Goal: Task Accomplishment & Management: Use online tool/utility

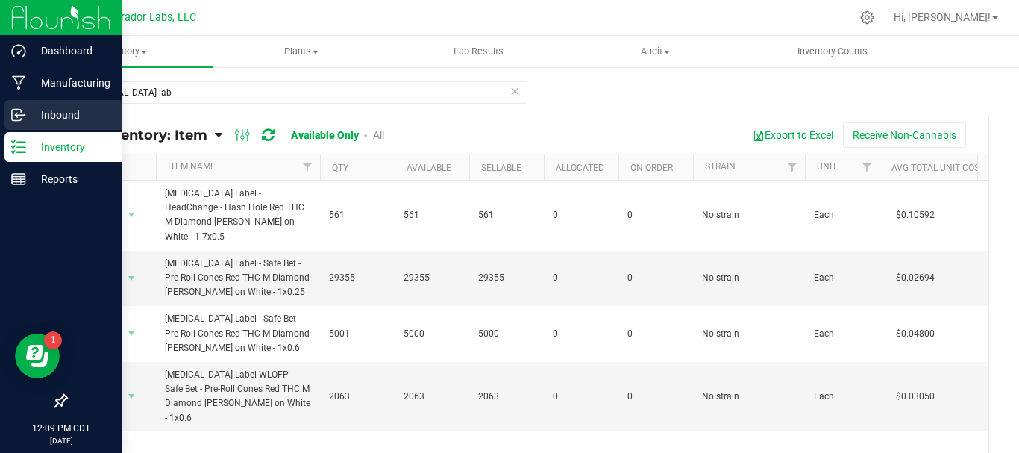
click at [0, 126] on div "Dashboard Manufacturing Inbound Inventory Reports 12:09 PM CDT [DATE] 08/26 Cur…" at bounding box center [509, 226] width 1019 height 453
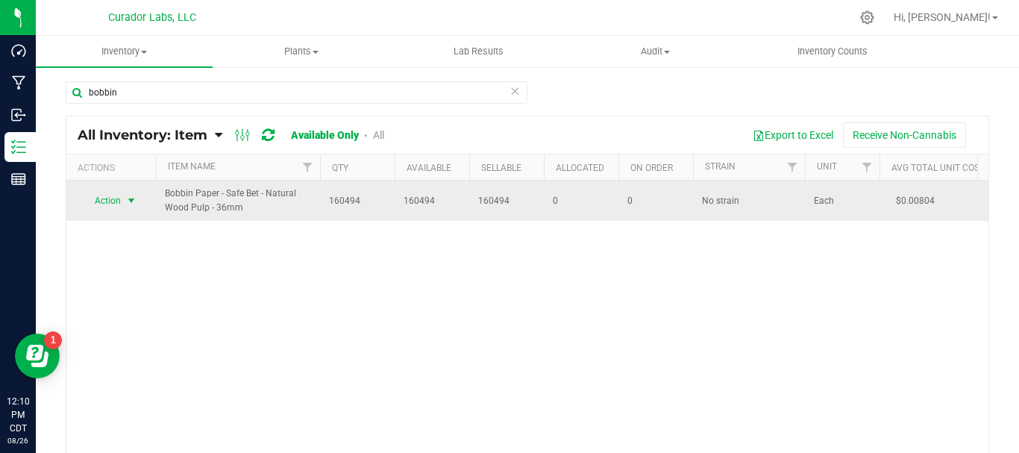
type input "bobbin"
click at [103, 197] on span "Action" at bounding box center [101, 200] width 40 height 21
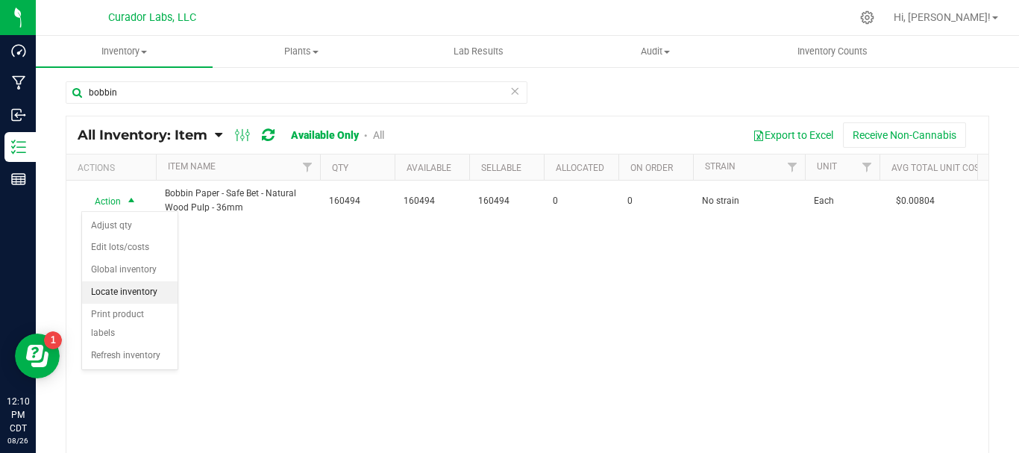
click at [119, 288] on li "Locate inventory" at bounding box center [129, 292] width 95 height 22
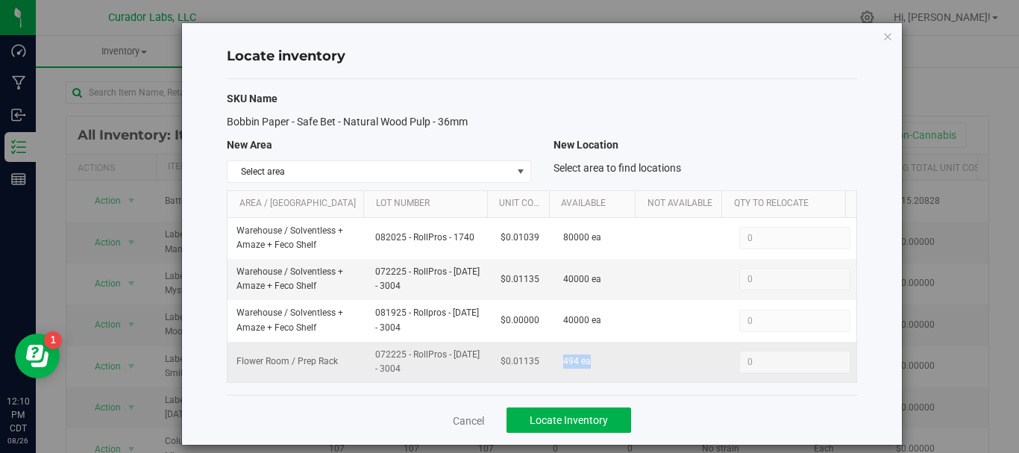
drag, startPoint x: 548, startPoint y: 361, endPoint x: 535, endPoint y: 359, distance: 12.9
click at [535, 359] on tr "Flower Room / Prep Rack 072225 - RollPros - [DATE] - 3004 $0.01135 494 ea 0 0" at bounding box center [542, 362] width 629 height 40
copy tr "494 ea"
click at [574, 369] on span "494 ea" at bounding box center [577, 361] width 28 height 14
drag, startPoint x: 569, startPoint y: 352, endPoint x: 227, endPoint y: 367, distance: 342.8
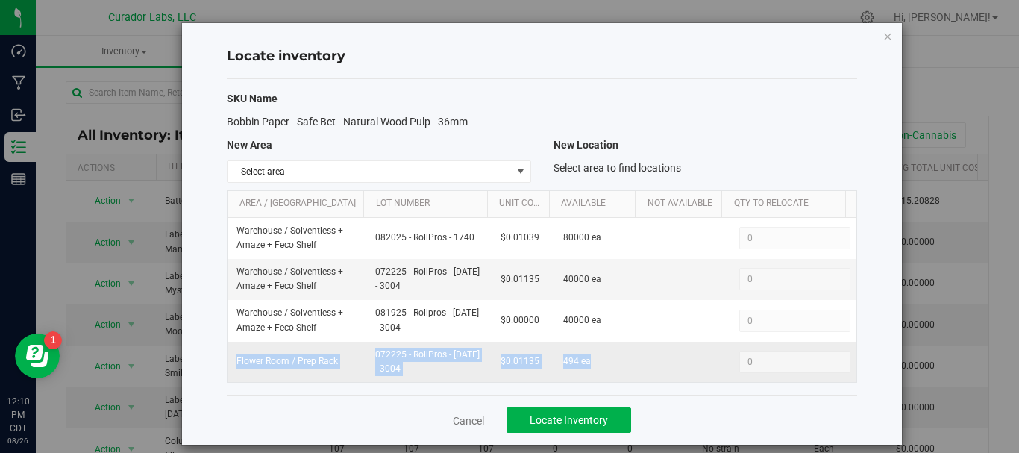
click at [228, 367] on tr "Flower Room / Prep Rack 072225 - RollPros - [DATE] - 3004 $0.01135 494 ea 0 0" at bounding box center [542, 362] width 629 height 40
copy tr "Flower Room / Prep Rack 072225 - RollPros - [DATE] - 3004 $0.01135 494 ea"
click at [883, 37] on icon "button" at bounding box center [888, 36] width 10 height 18
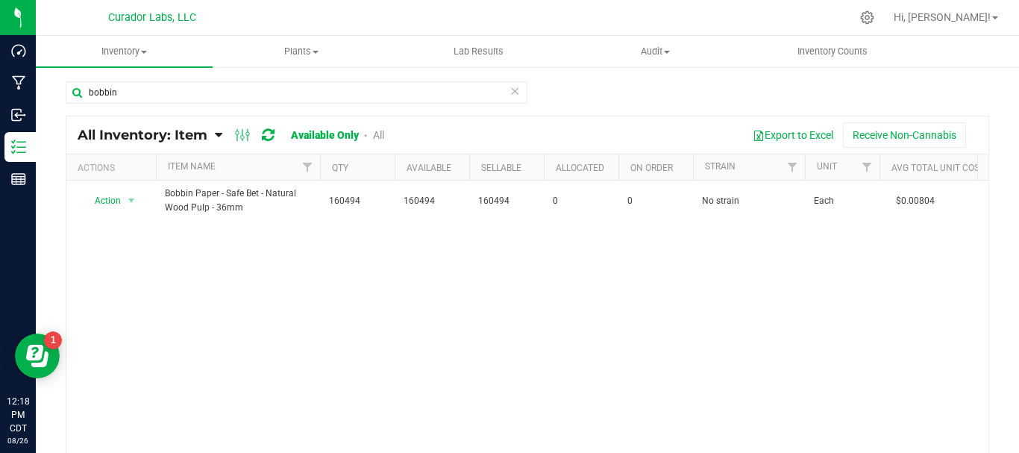
click at [510, 90] on icon at bounding box center [515, 90] width 10 height 18
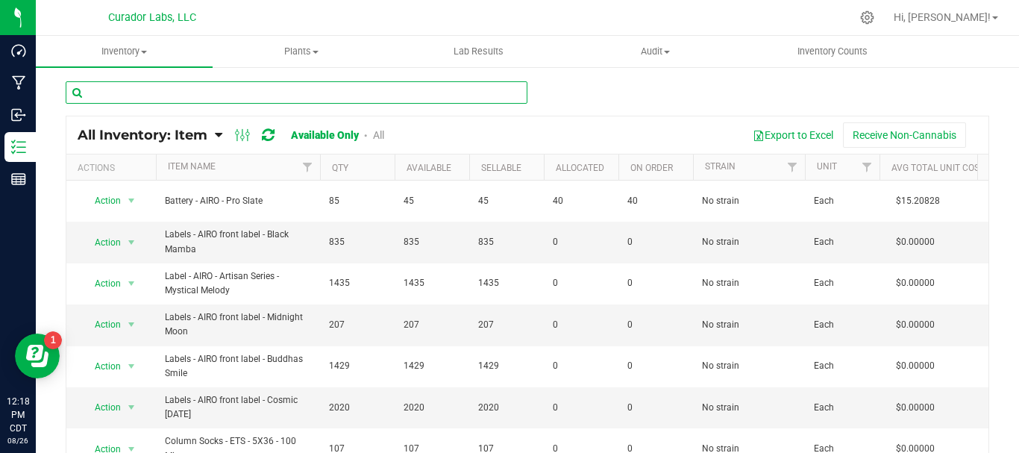
click at [348, 98] on input "text" at bounding box center [297, 92] width 462 height 22
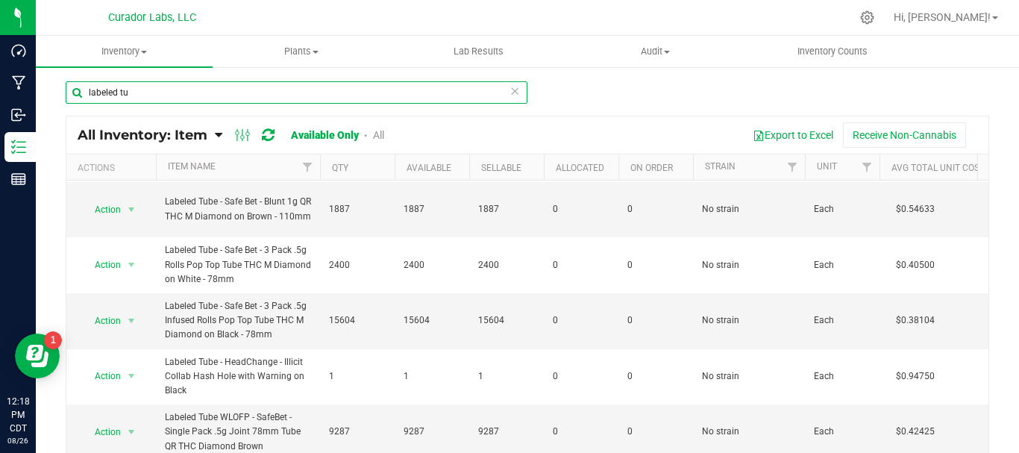
scroll to position [621, 0]
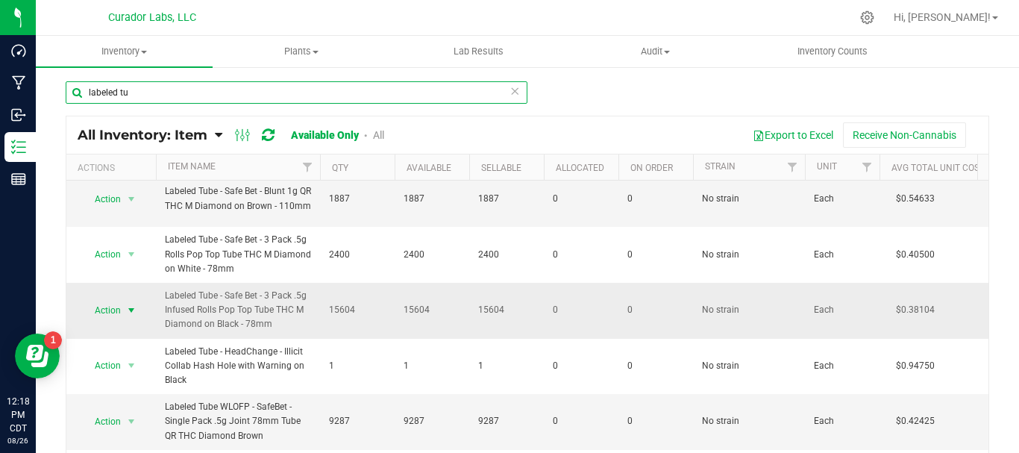
type input "labeled tu"
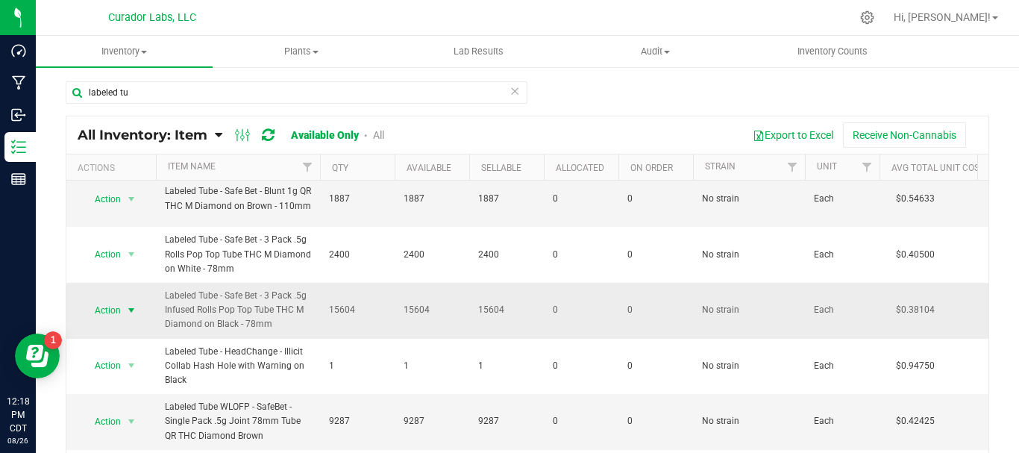
click at [102, 313] on span "Action" at bounding box center [101, 310] width 40 height 21
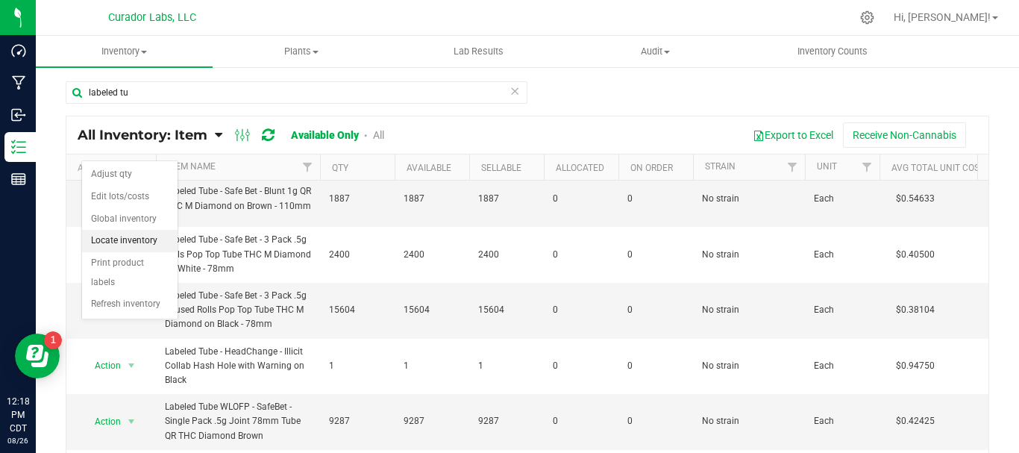
click at [132, 237] on li "Locate inventory" at bounding box center [129, 241] width 95 height 22
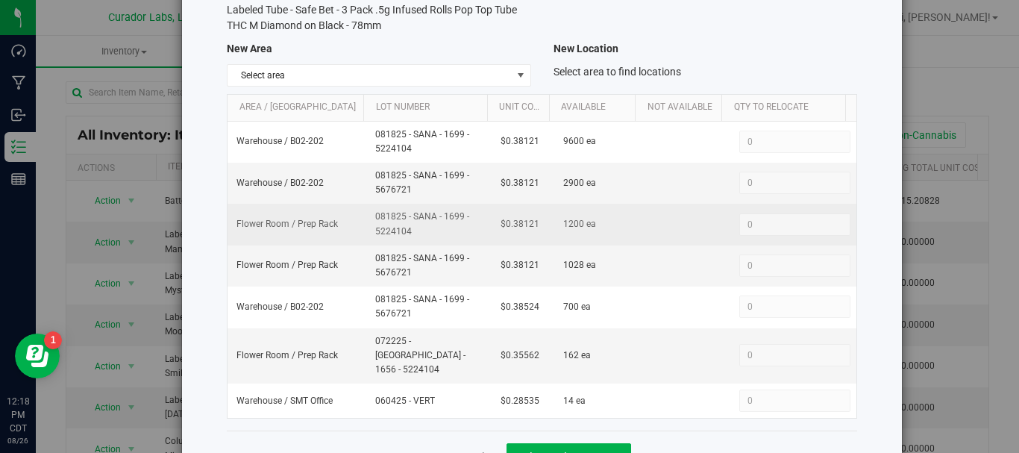
scroll to position [111, 0]
click at [339, 181] on td "Warehouse / B02-202" at bounding box center [297, 183] width 138 height 41
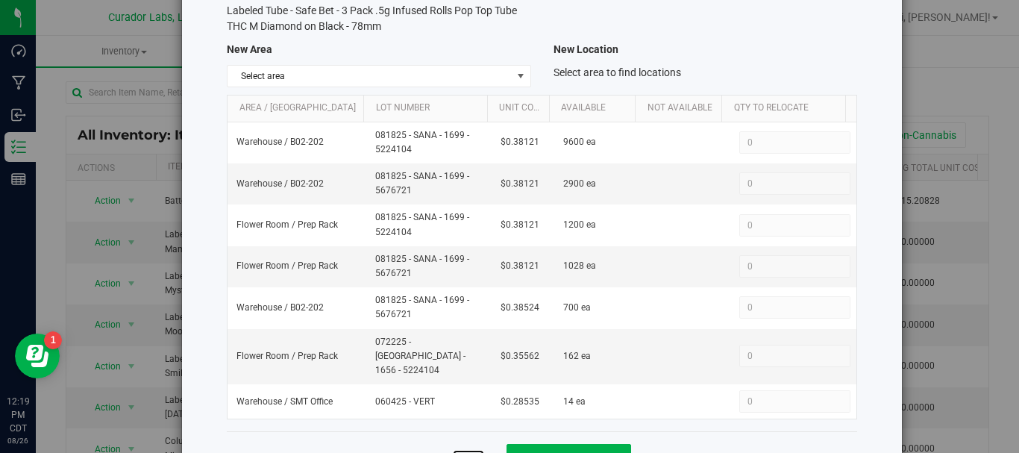
click at [470, 450] on link "Cancel" at bounding box center [468, 457] width 31 height 15
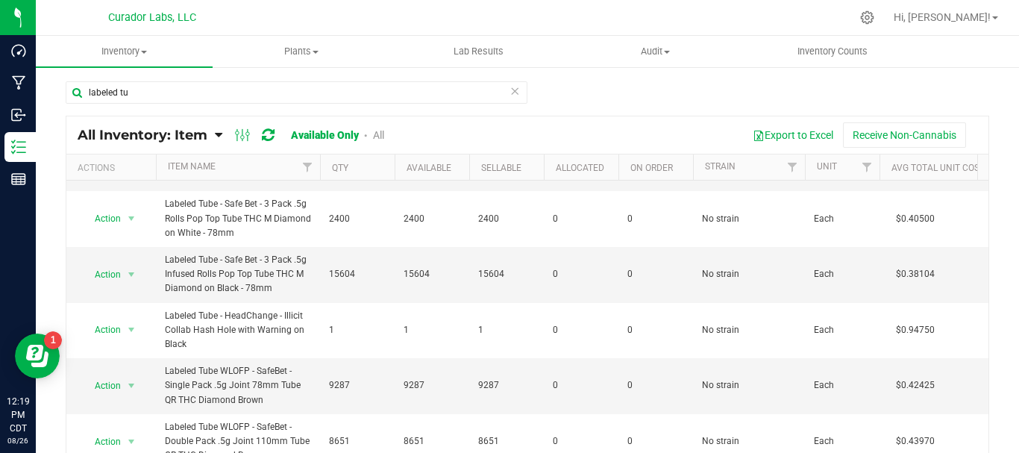
scroll to position [659, 0]
click at [104, 271] on span "Action" at bounding box center [101, 273] width 40 height 21
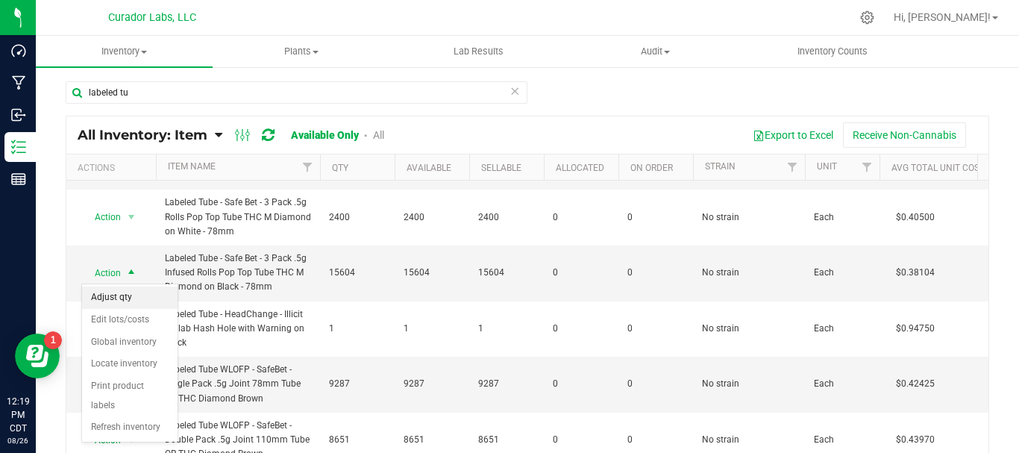
click at [105, 301] on li "Adjust qty" at bounding box center [129, 297] width 95 height 22
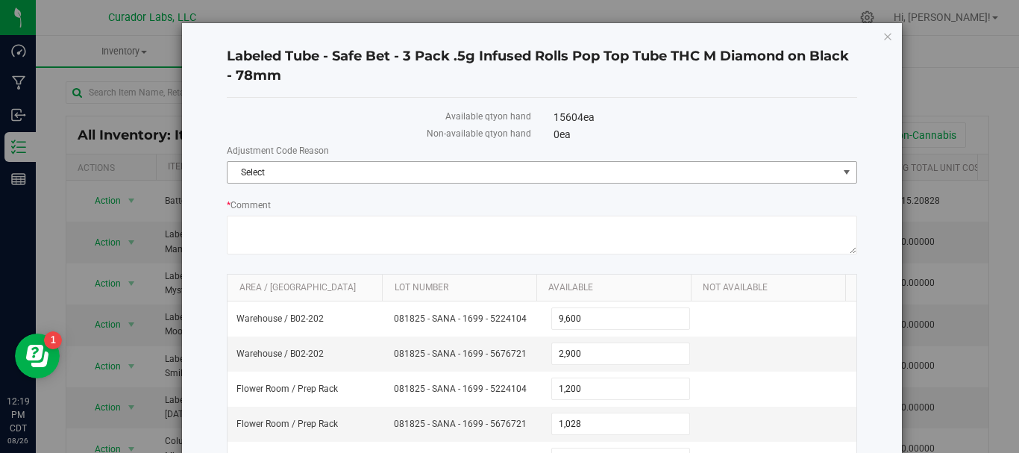
click at [286, 166] on span "Select" at bounding box center [533, 172] width 610 height 21
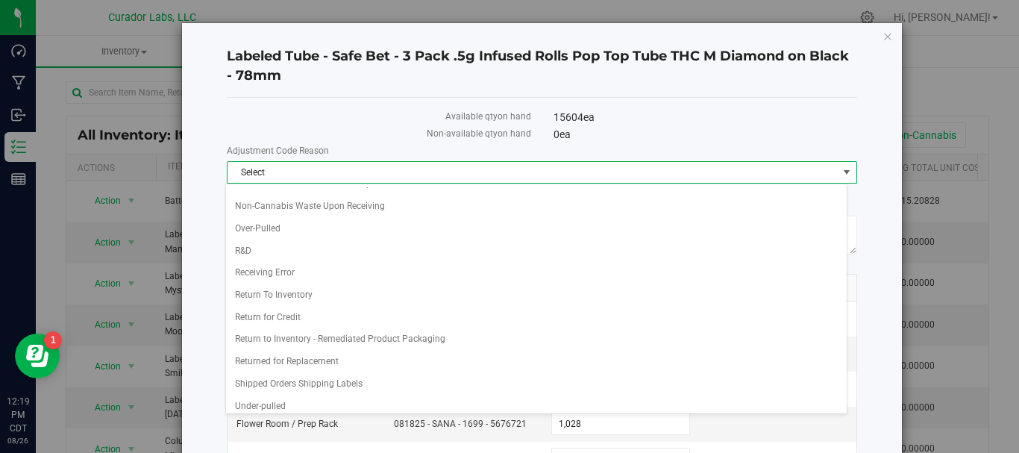
scroll to position [308, 0]
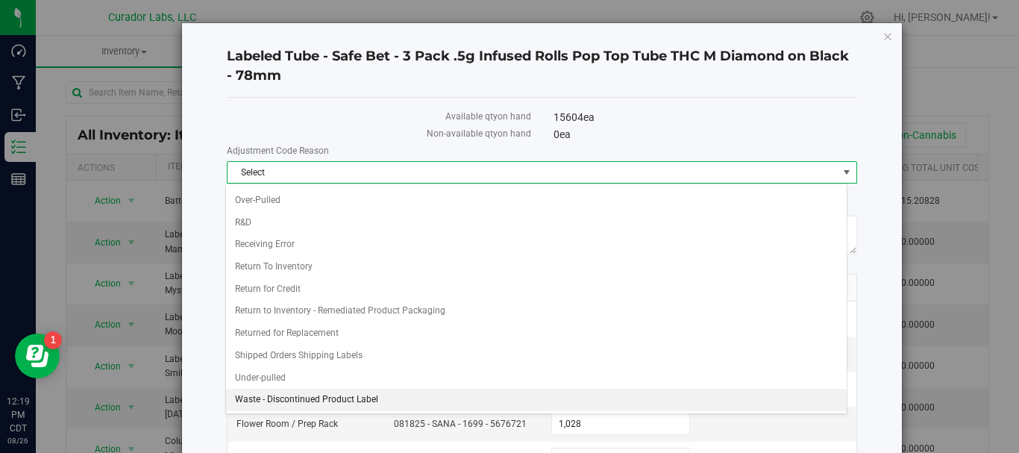
click at [282, 399] on li "Waste - Discontinued Product Label" at bounding box center [536, 400] width 621 height 22
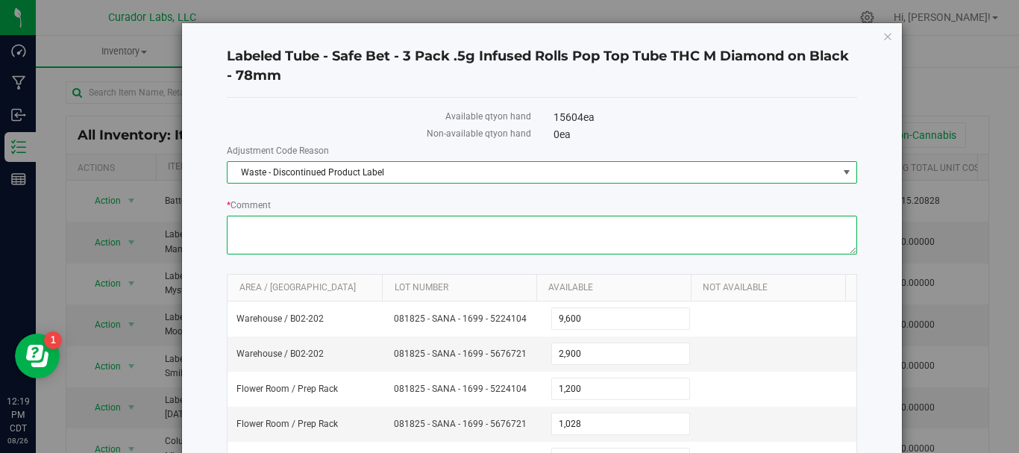
click at [280, 248] on textarea "* Comment" at bounding box center [542, 235] width 630 height 39
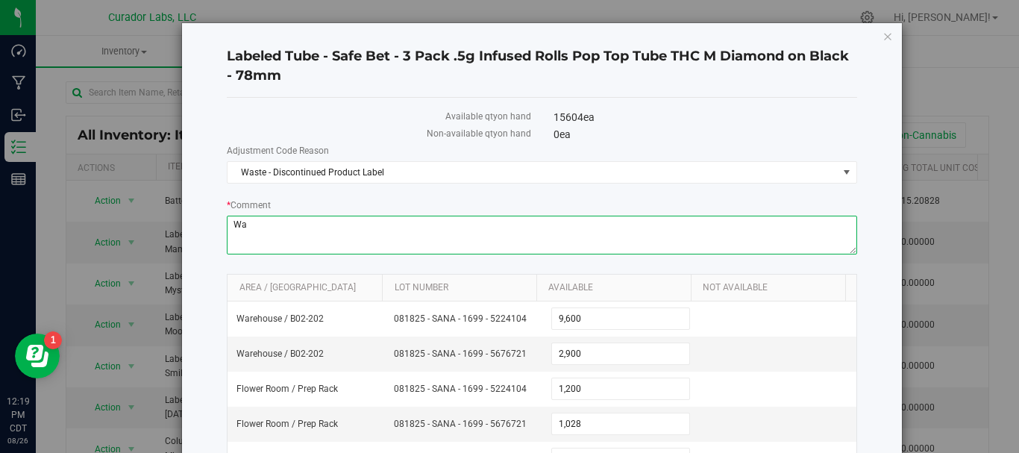
type textarea "W"
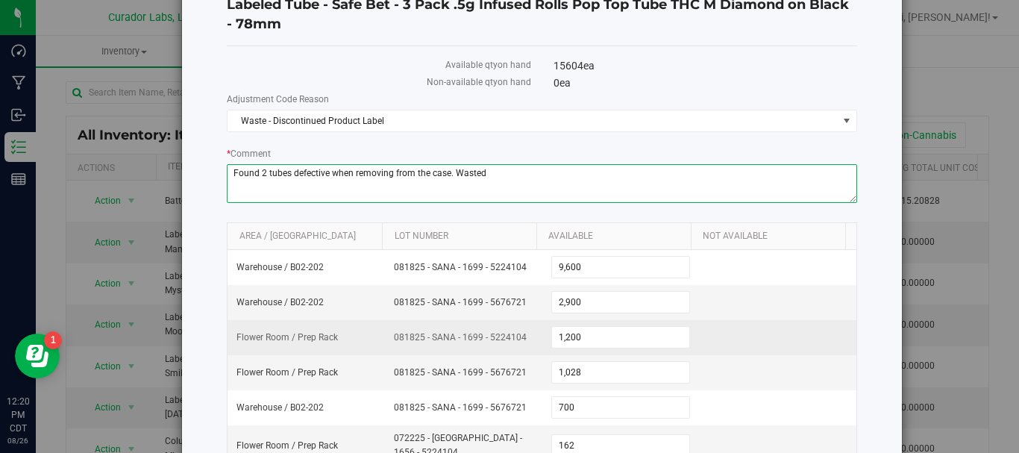
scroll to position [62, 0]
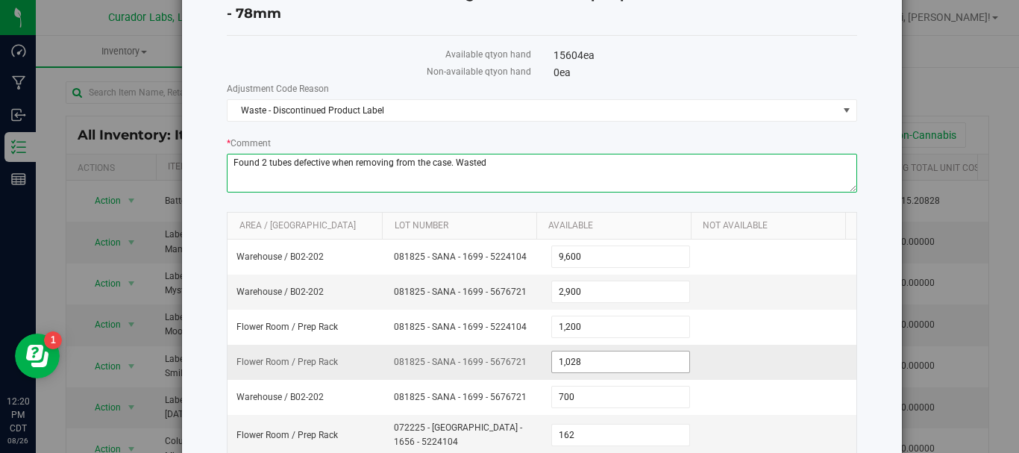
type textarea "Found 2 tubes defective when removing from the case. Wasted"
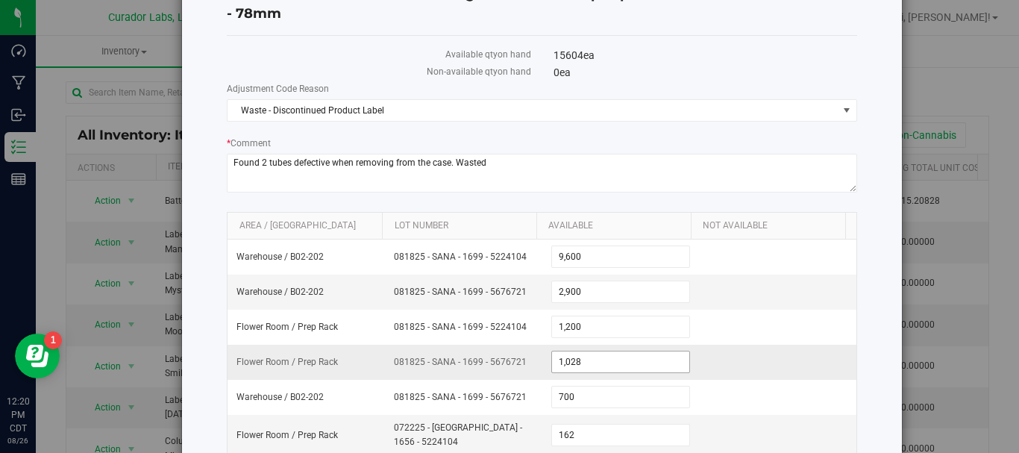
click at [624, 362] on input "1,028" at bounding box center [621, 361] width 138 height 21
type input "1026"
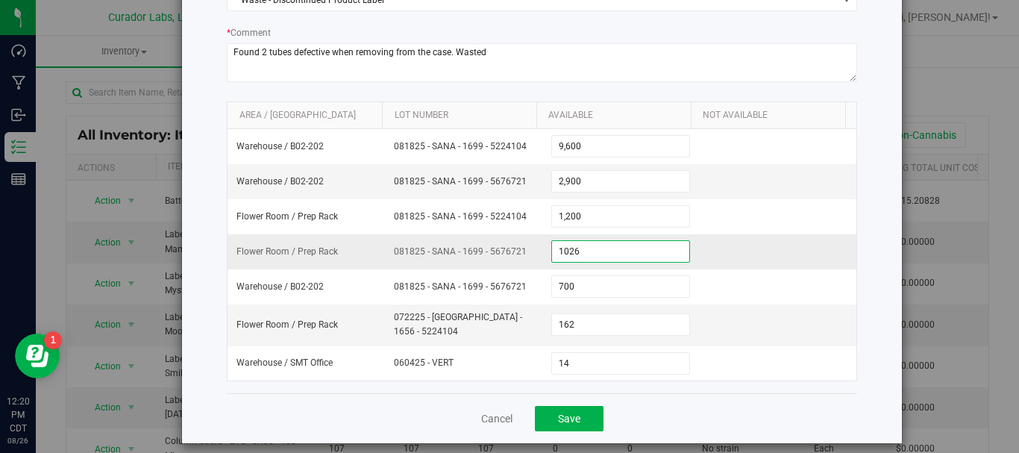
scroll to position [179, 0]
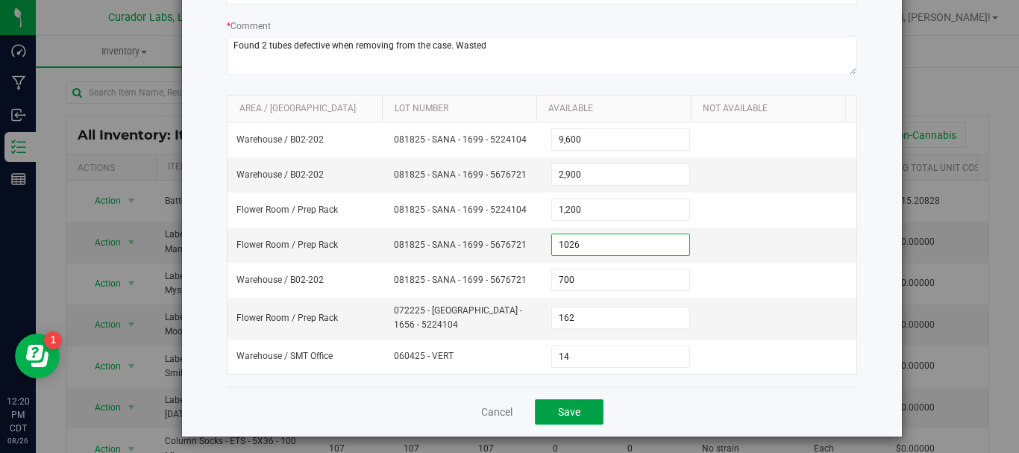
click at [574, 406] on span "Save" at bounding box center [569, 412] width 22 height 12
type input "1,026"
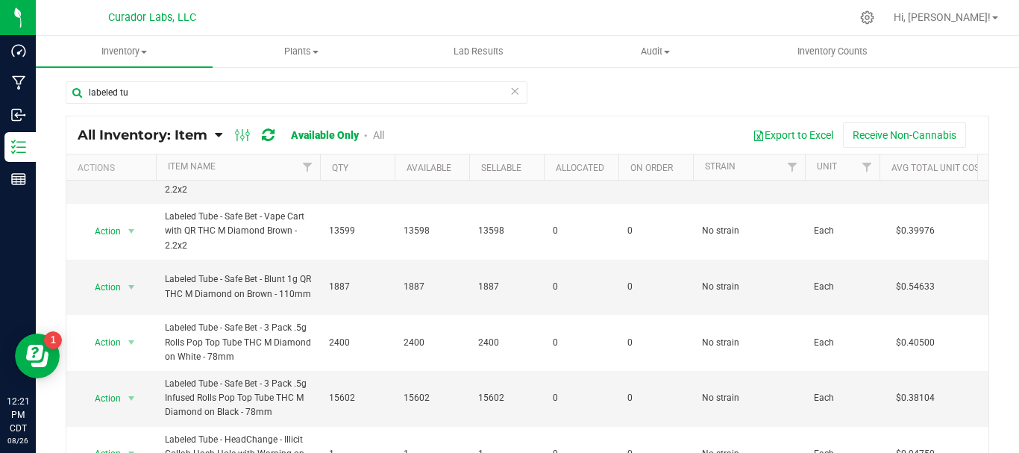
scroll to position [535, 0]
click at [109, 395] on span "Action" at bounding box center [101, 396] width 40 height 21
click at [115, 325] on li "Locate inventory" at bounding box center [129, 327] width 95 height 22
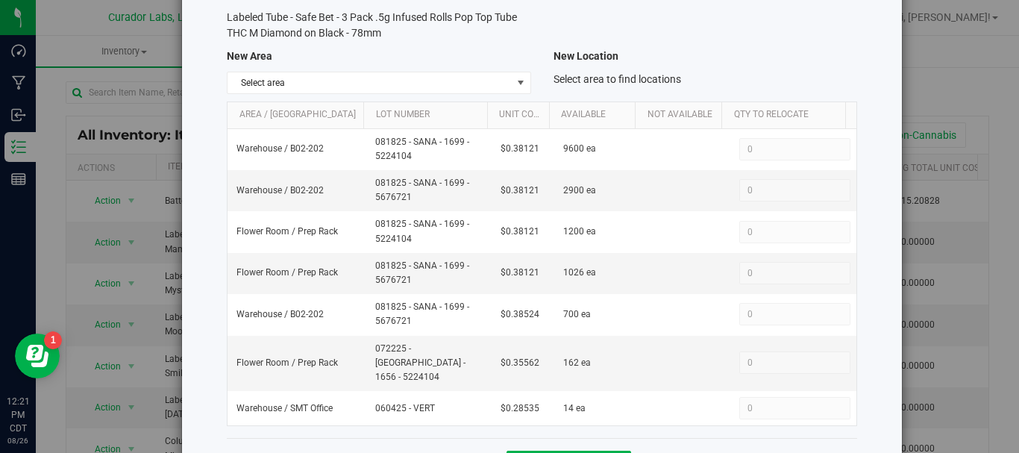
scroll to position [148, 0]
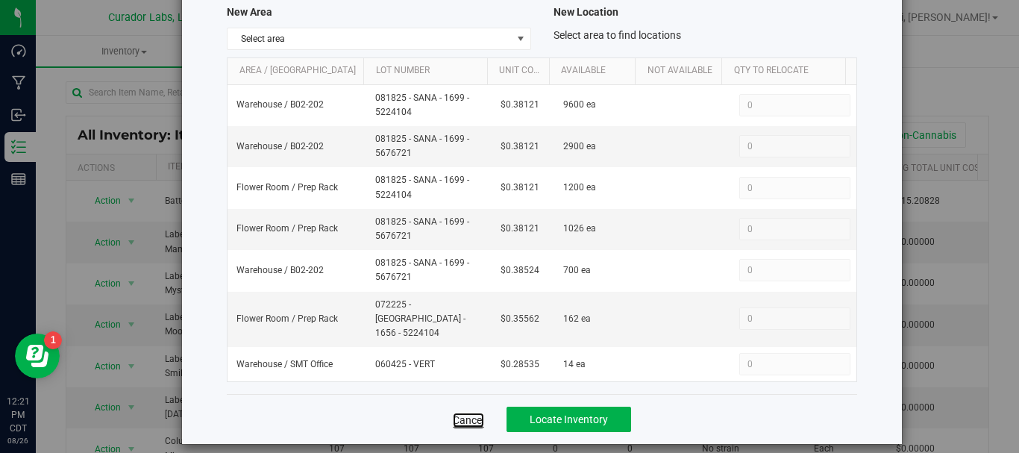
click at [469, 413] on link "Cancel" at bounding box center [468, 420] width 31 height 15
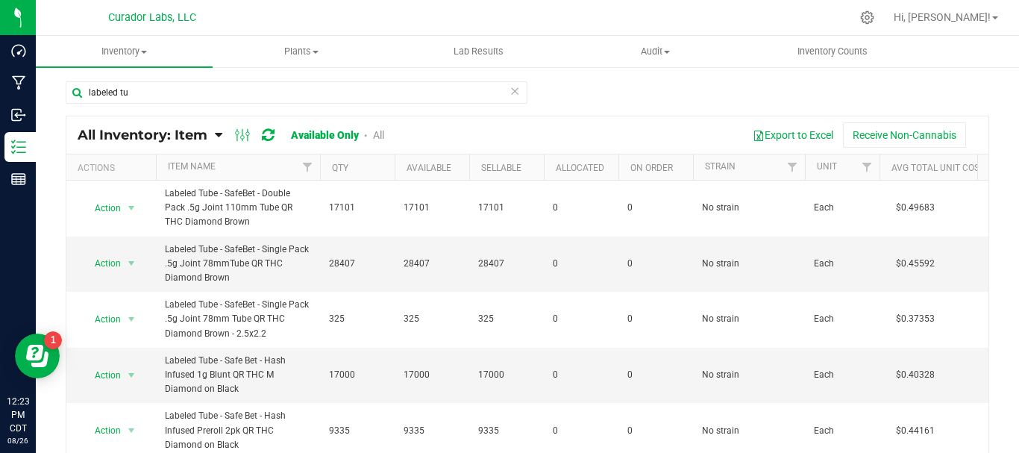
click at [774, 1] on nav "Curador Labs, LLC Hi, [PERSON_NAME]!" at bounding box center [527, 18] width 983 height 36
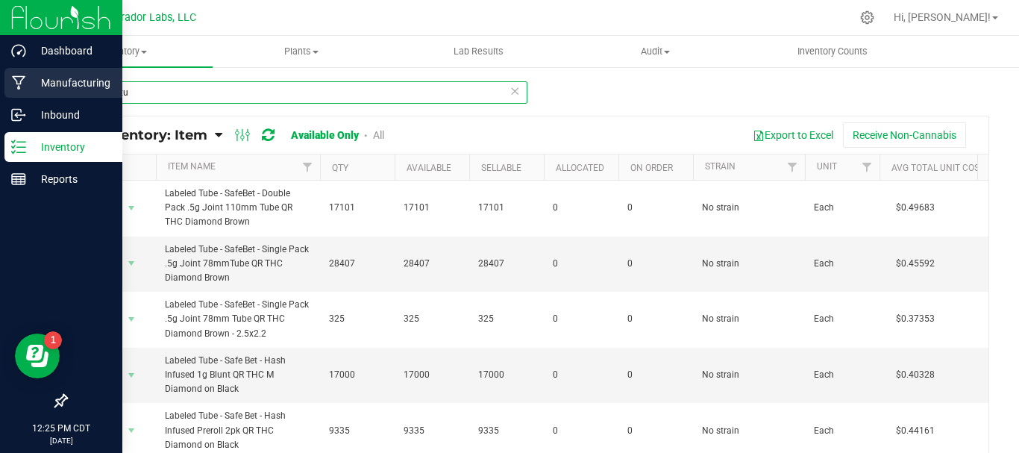
drag, startPoint x: 131, startPoint y: 98, endPoint x: 32, endPoint y: 95, distance: 99.3
click at [32, 95] on div "Dashboard Manufacturing Inbound Inventory Reports 12:25 PM CDT [DATE] 08/26 Cur…" at bounding box center [509, 226] width 1019 height 453
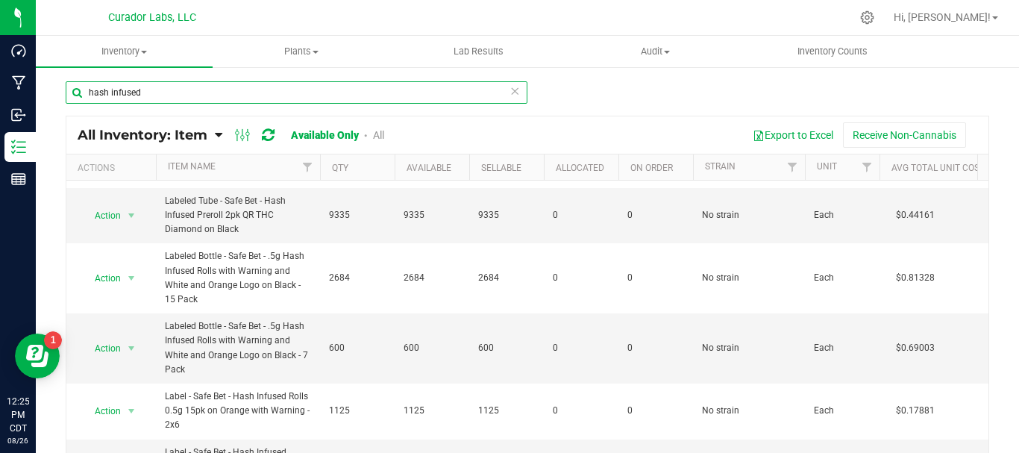
scroll to position [162, 0]
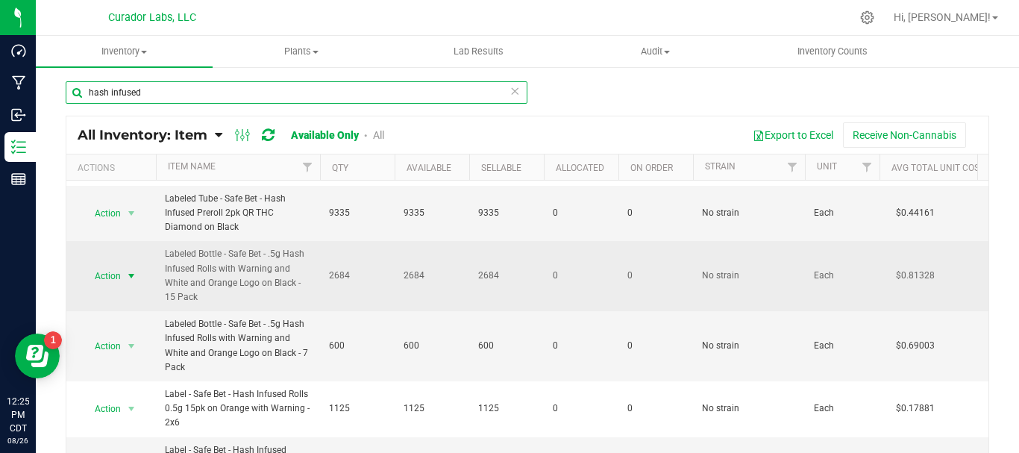
type input "hash infused"
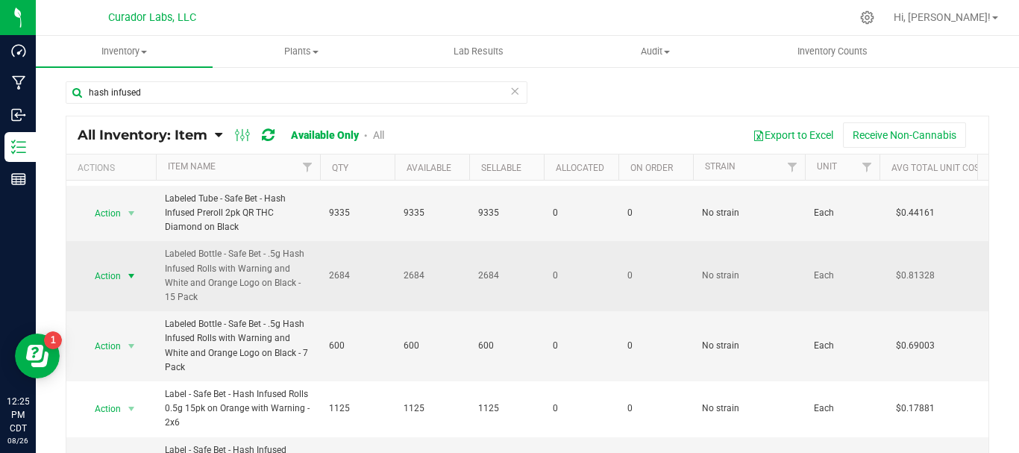
click at [108, 280] on span "Action" at bounding box center [101, 276] width 40 height 21
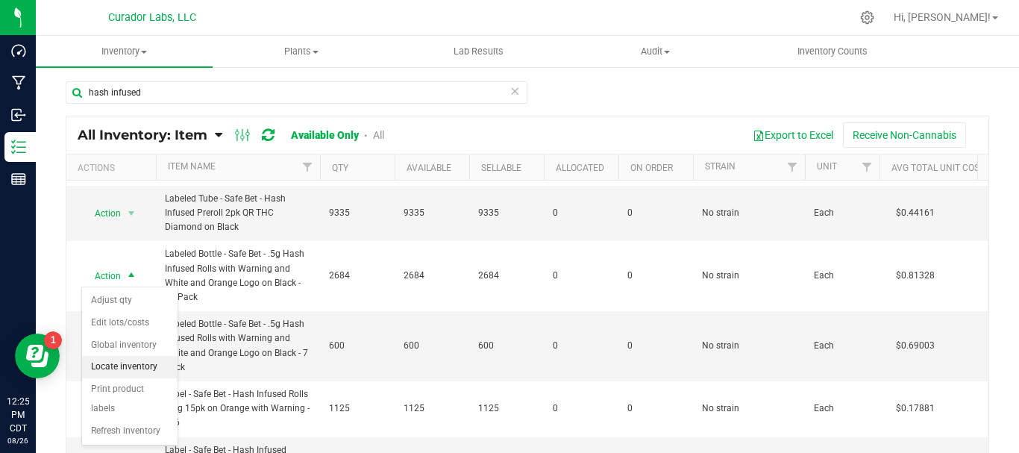
click at [127, 366] on li "Locate inventory" at bounding box center [129, 367] width 95 height 22
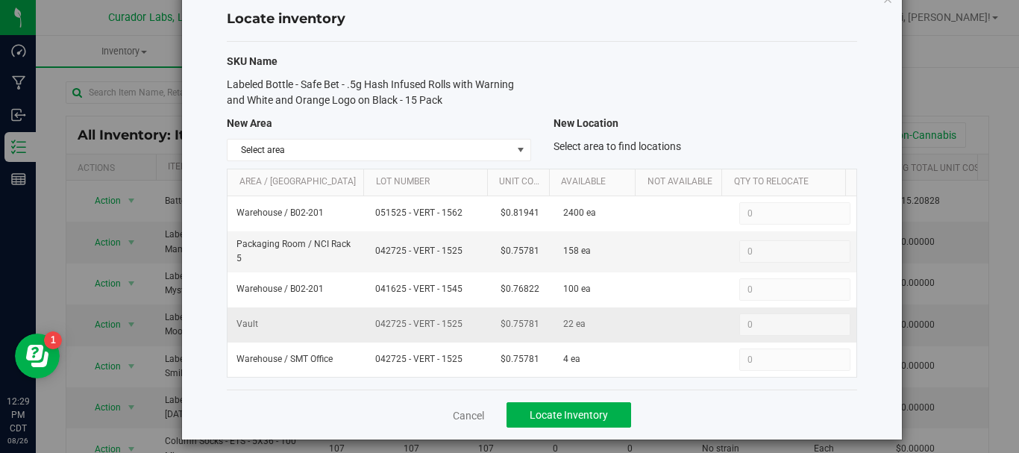
scroll to position [47, 0]
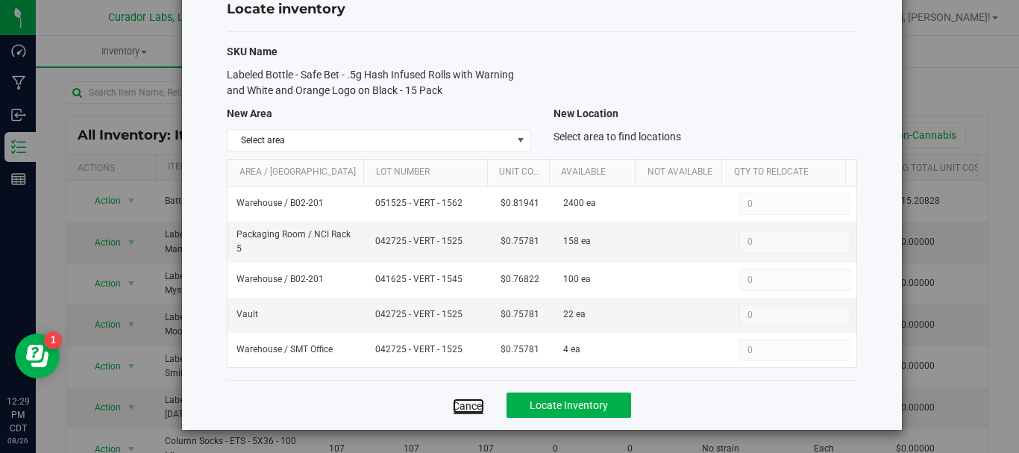
click at [459, 403] on link "Cancel" at bounding box center [468, 405] width 31 height 15
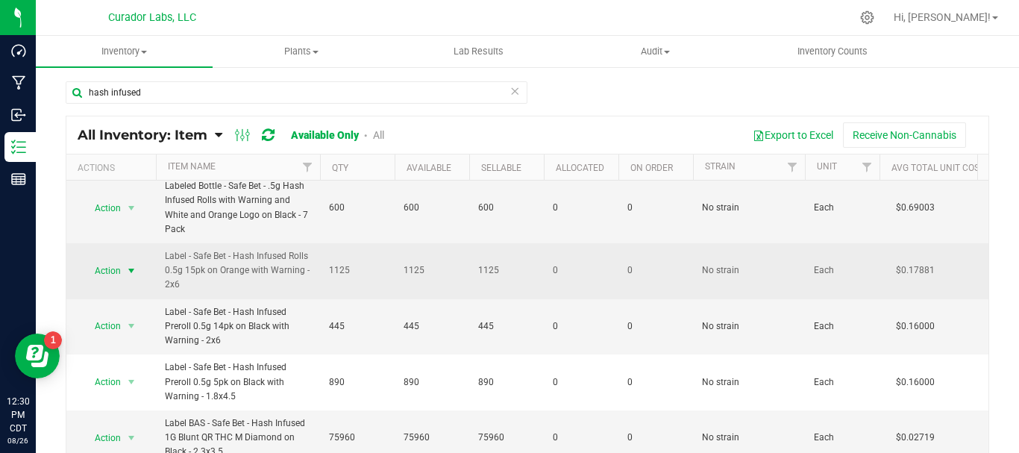
click at [104, 260] on span "Action" at bounding box center [101, 270] width 40 height 21
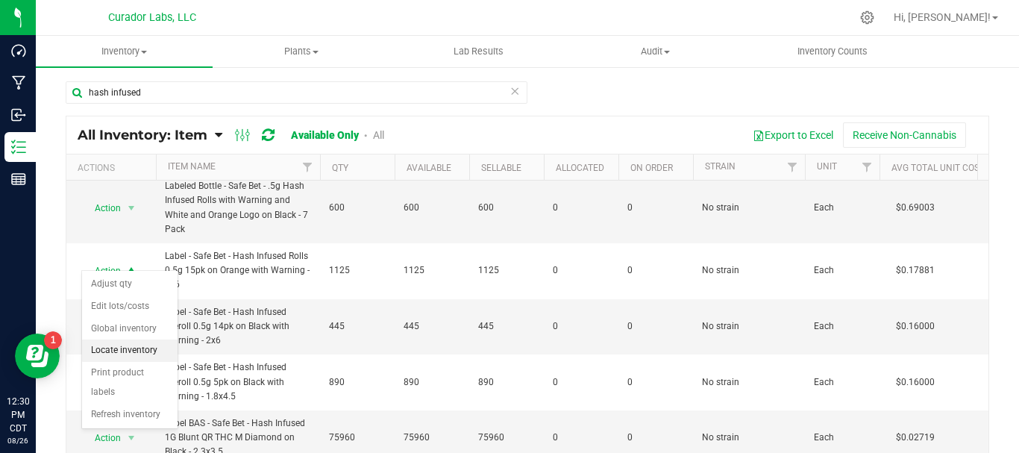
click at [119, 357] on li "Locate inventory" at bounding box center [129, 350] width 95 height 22
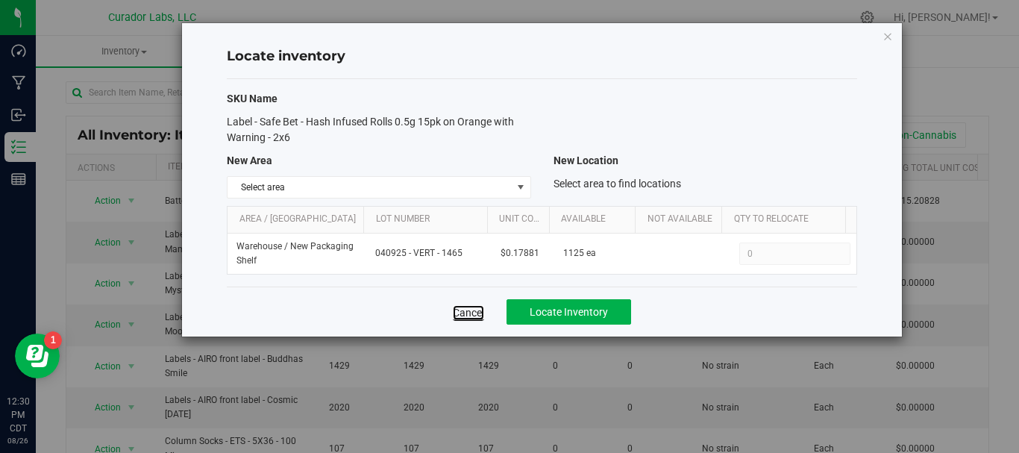
click at [460, 310] on link "Cancel" at bounding box center [468, 312] width 31 height 15
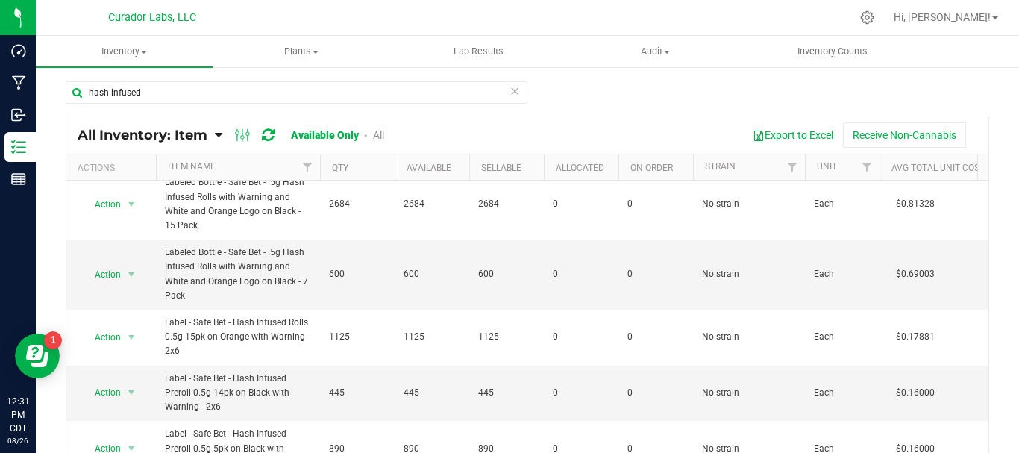
scroll to position [236, 0]
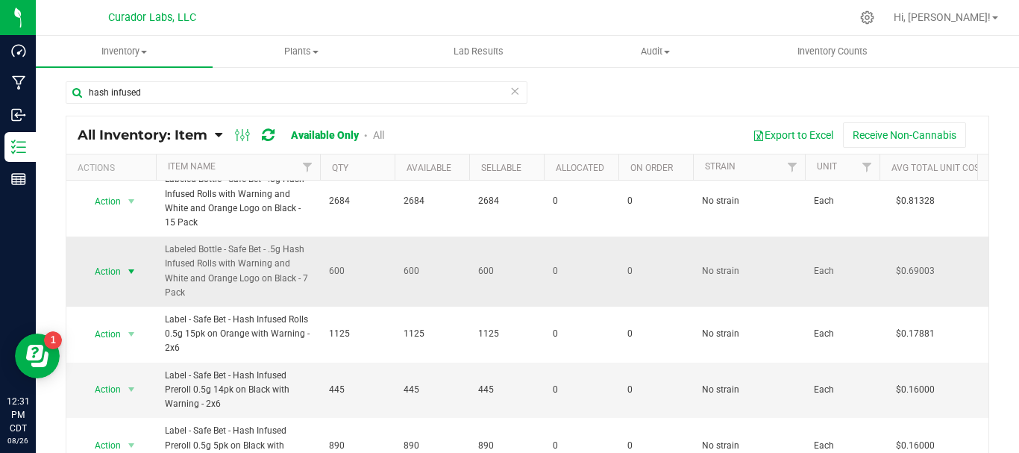
click at [105, 272] on span "Action" at bounding box center [101, 271] width 40 height 21
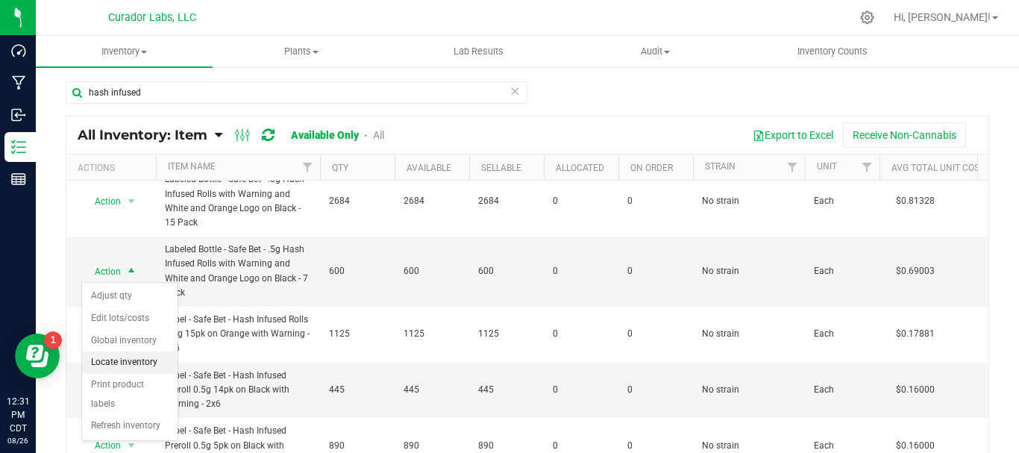
click at [116, 361] on li "Locate inventory" at bounding box center [129, 362] width 95 height 22
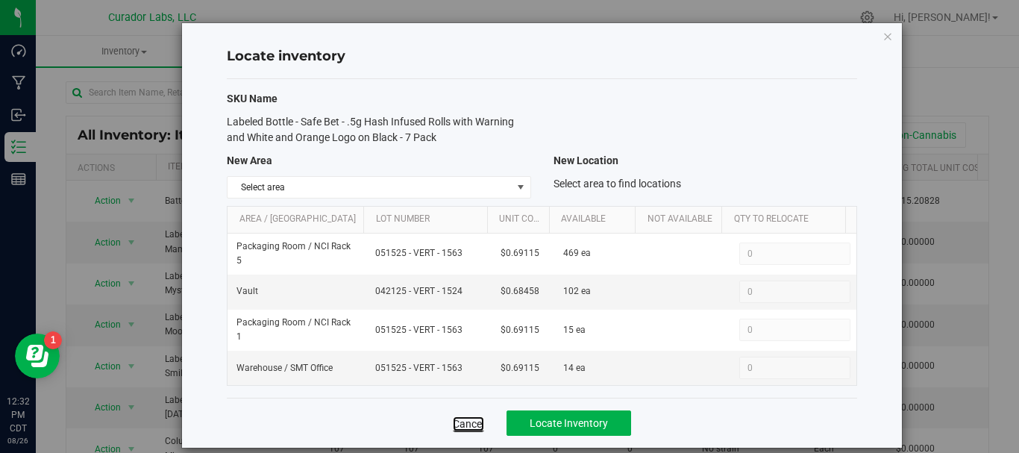
click at [454, 419] on link "Cancel" at bounding box center [468, 423] width 31 height 15
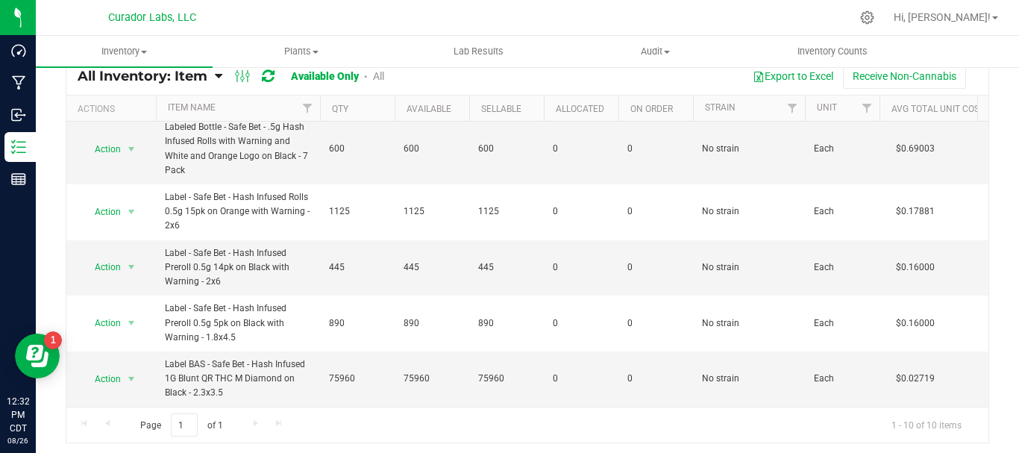
scroll to position [79, 0]
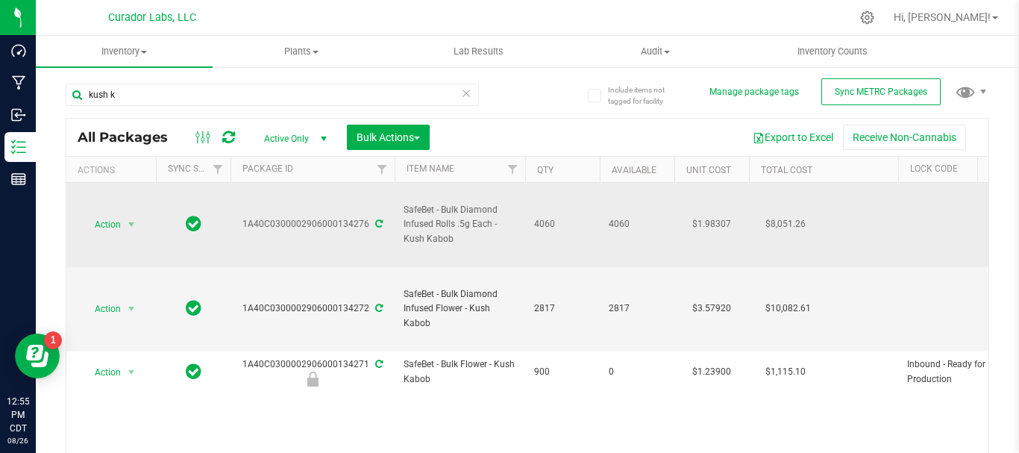
drag, startPoint x: 449, startPoint y: 237, endPoint x: 397, endPoint y: 213, distance: 57.7
click at [397, 213] on td "SafeBet - Bulk Diamond Infused Rolls .5g Each - Kush Kabob" at bounding box center [460, 225] width 131 height 84
copy span "SafeBet - Bulk Diamond Infused Rolls .5g Each - Kush Kabob"
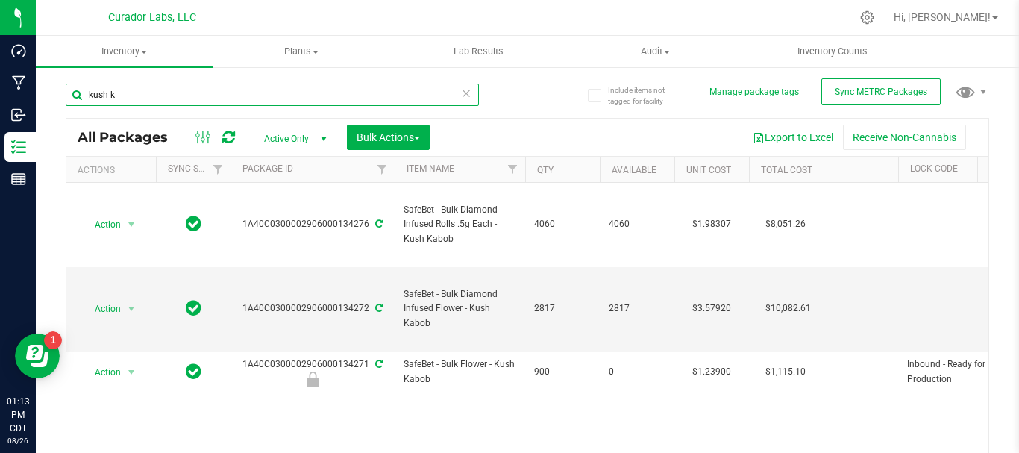
click at [139, 96] on input "kush k" at bounding box center [272, 95] width 413 height 22
type input "k"
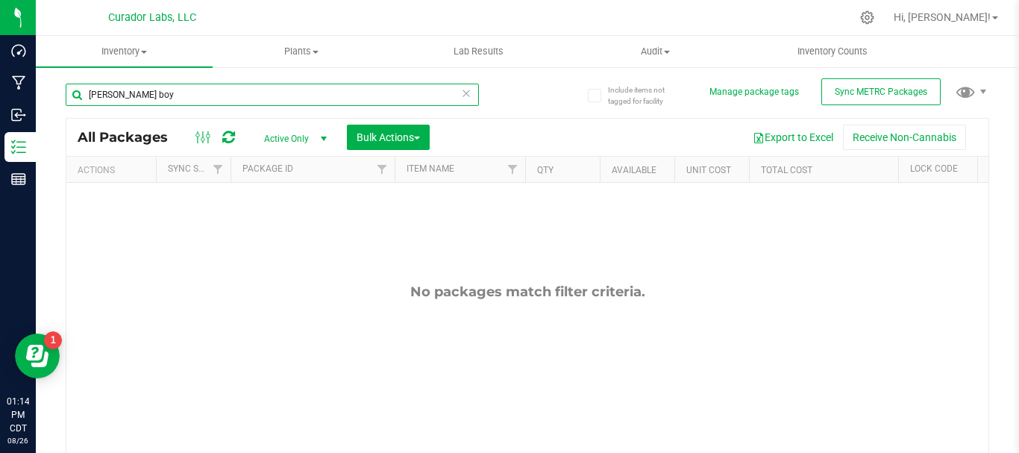
type input "beamer boy"
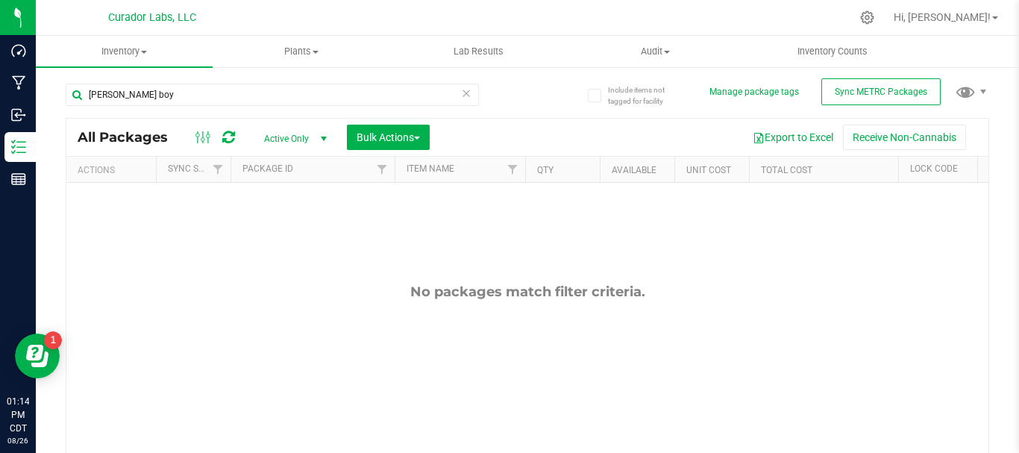
click at [297, 141] on span "Active Only" at bounding box center [292, 138] width 82 height 21
click at [286, 223] on li "All" at bounding box center [291, 229] width 81 height 22
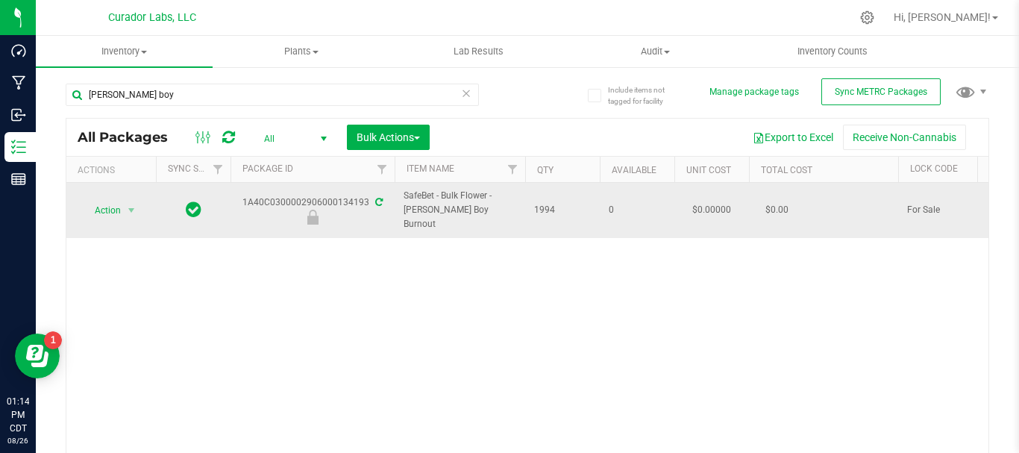
drag, startPoint x: 238, startPoint y: 190, endPoint x: 367, endPoint y: 195, distance: 129.2
click at [367, 195] on div "1A40C0300002906000134193" at bounding box center [312, 209] width 169 height 29
copy div "1A40C0300002906000134193"
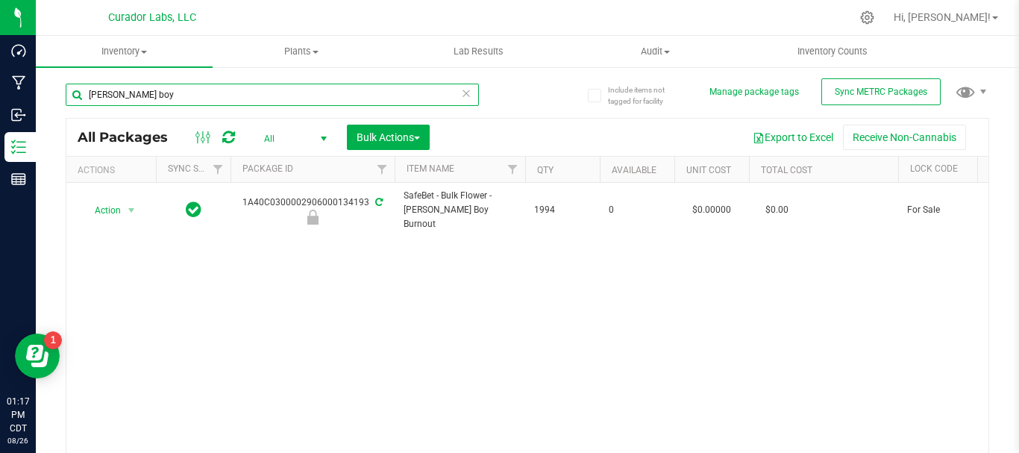
drag, startPoint x: 138, startPoint y: 95, endPoint x: 52, endPoint y: 103, distance: 86.2
click at [52, 103] on div "Include items not tagged for facility Manage package tags Sync METRC Packages b…" at bounding box center [527, 293] width 983 height 455
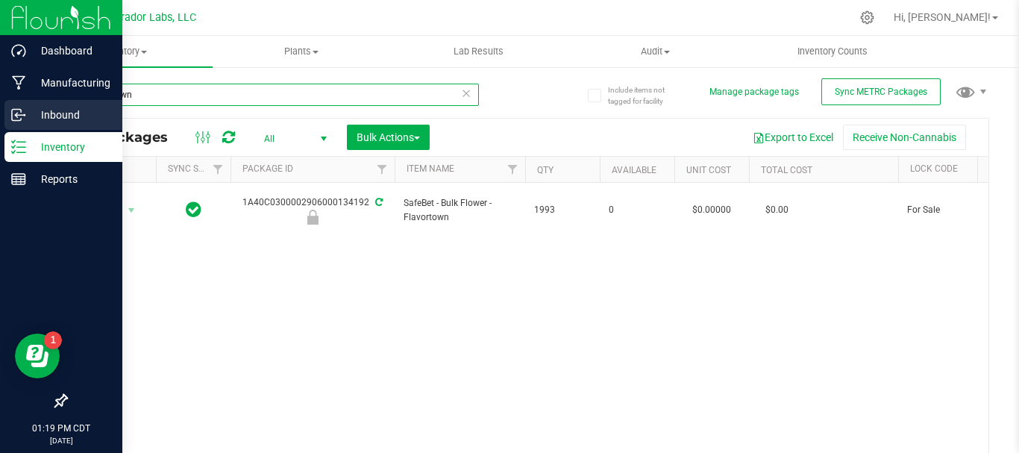
drag, startPoint x: 146, startPoint y: 88, endPoint x: 25, endPoint y: 108, distance: 123.3
click at [25, 108] on div "Dashboard Manufacturing Inbound Inventory Reports 01:19 PM CDT 08/26/2025 08/26…" at bounding box center [509, 226] width 1019 height 453
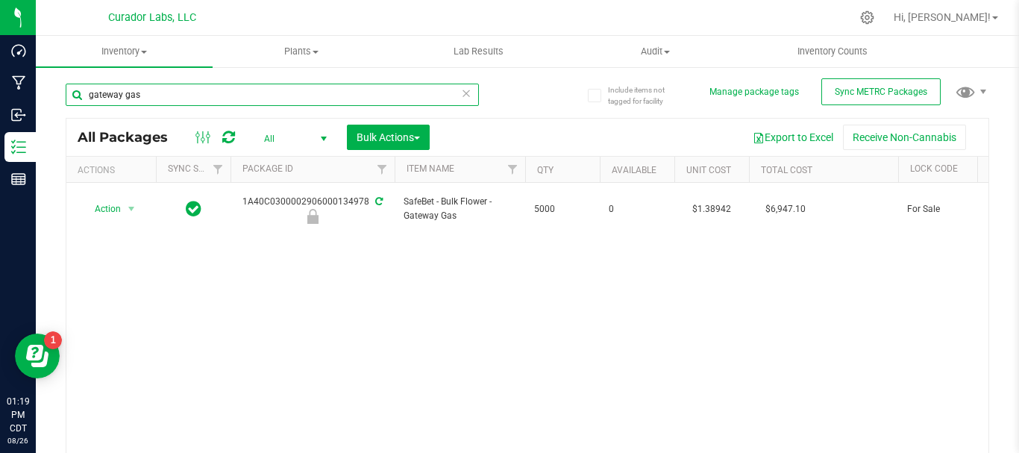
type input "gateway gas"
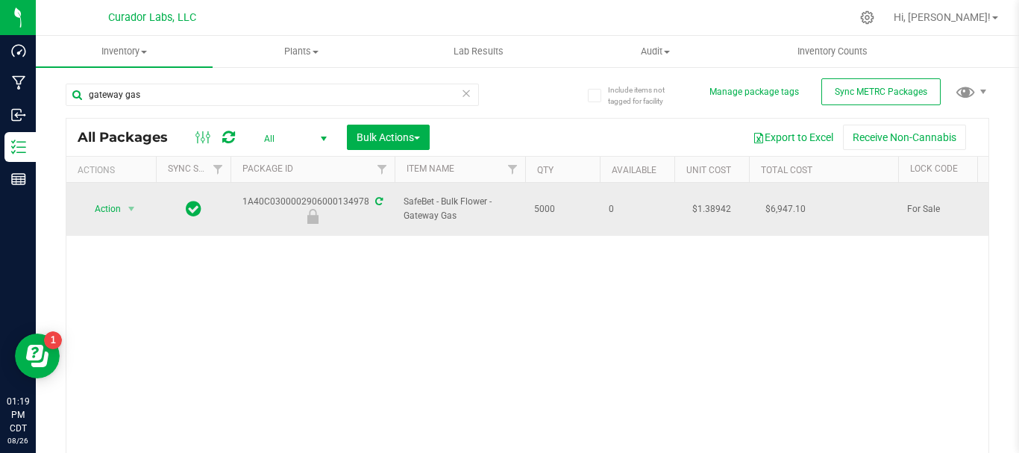
drag, startPoint x: 215, startPoint y: 198, endPoint x: 368, endPoint y: 201, distance: 153.0
copy tr "1A40C0300002906000134978"
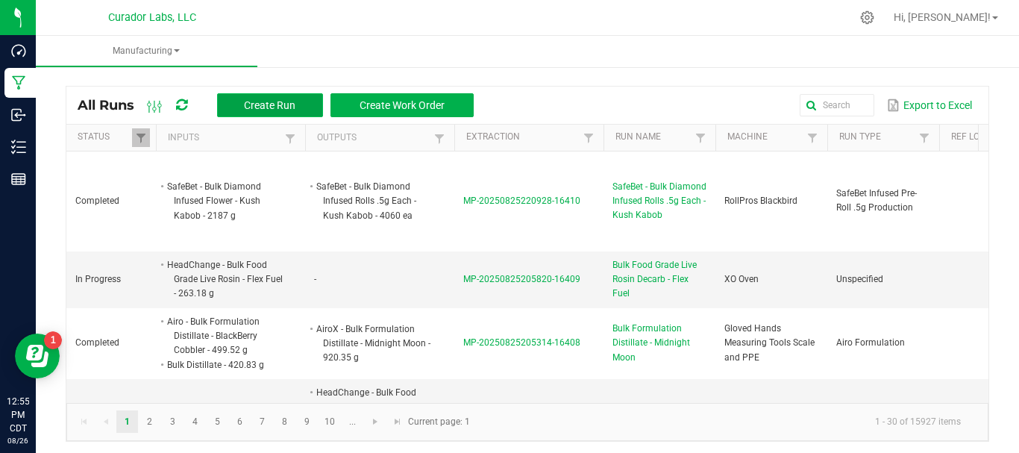
click at [281, 101] on span "Create Run" at bounding box center [269, 105] width 51 height 12
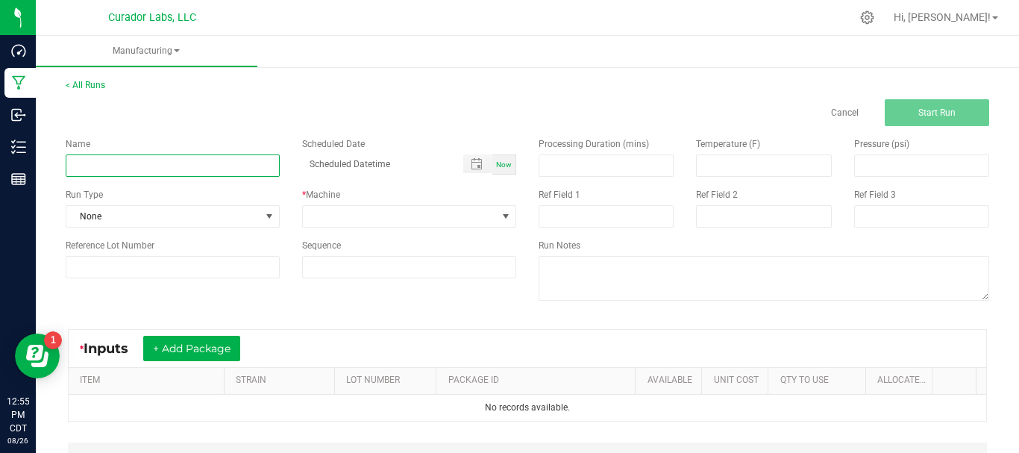
click at [217, 167] on input at bounding box center [173, 165] width 214 height 22
paste input "SafeBet - Bulk Diamond Infused Rolls .5g Each - Kush Kabob"
type input "SafeBet - Bulk Diamond Infused Rolls .5g Each - Kush Kabob"
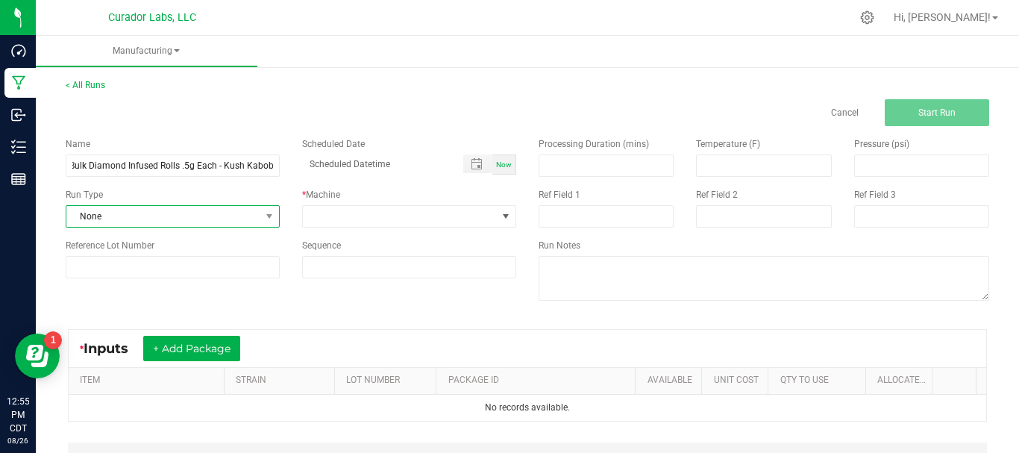
click at [216, 218] on span "None" at bounding box center [163, 216] width 194 height 21
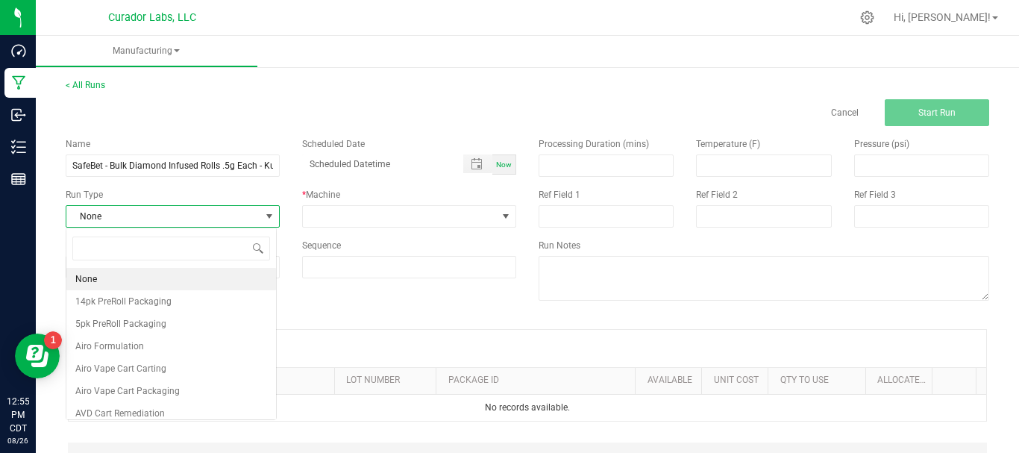
scroll to position [22, 212]
type input "infus"
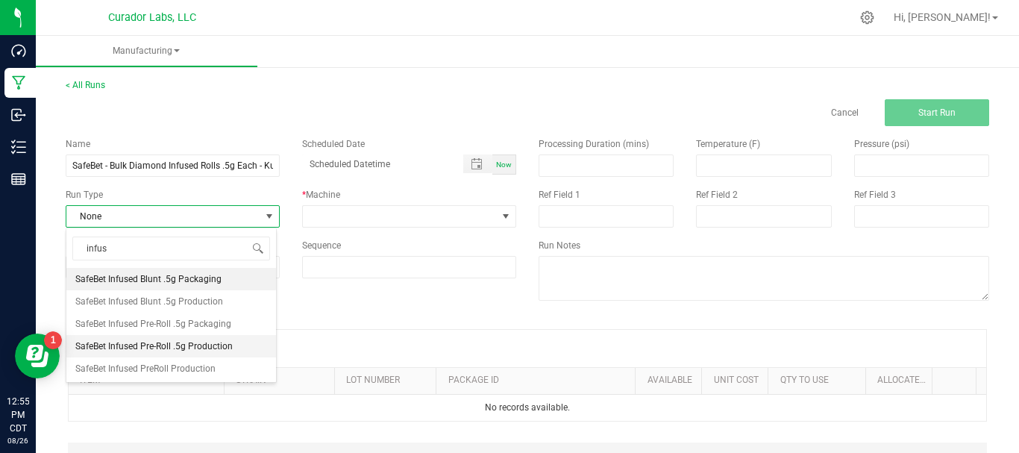
click at [183, 342] on span "SafeBet Infused Pre-Roll .5g Production" at bounding box center [153, 346] width 157 height 15
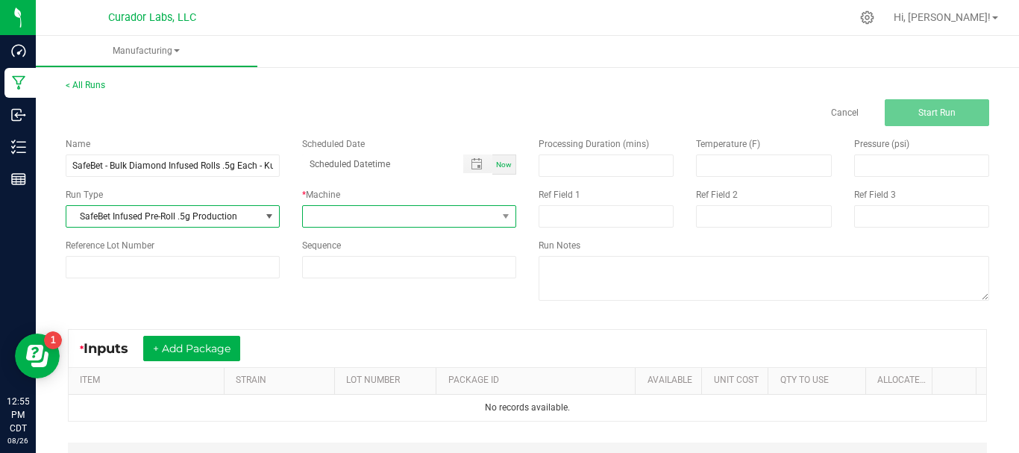
click at [337, 212] on span at bounding box center [400, 216] width 194 height 21
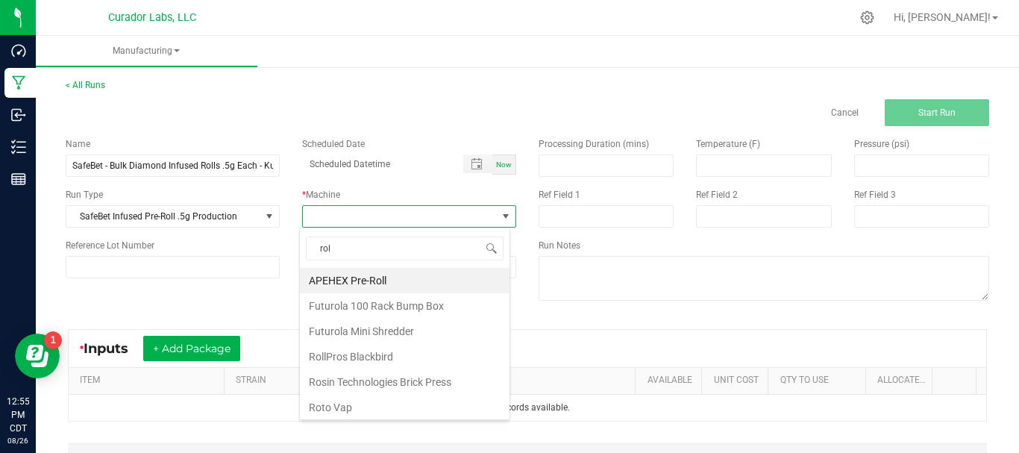
type input "roll"
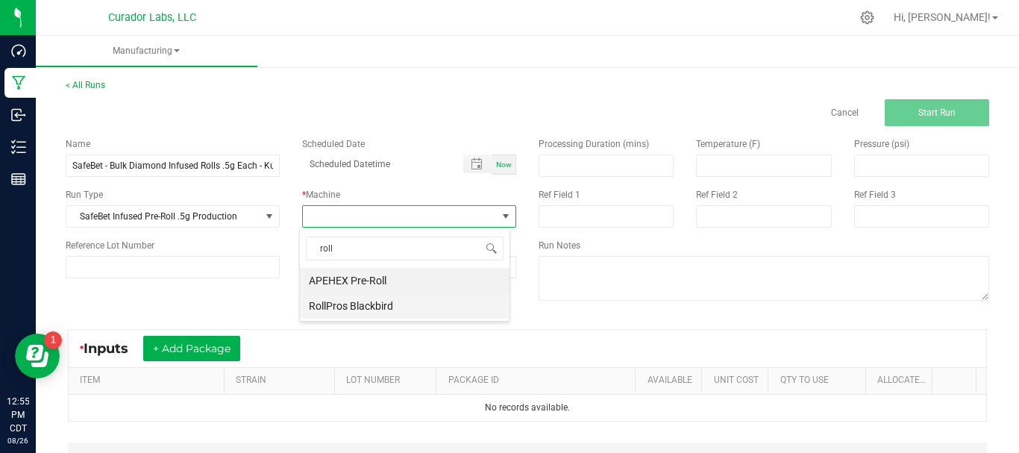
click at [338, 299] on li "RollPros Blackbird" at bounding box center [405, 305] width 210 height 25
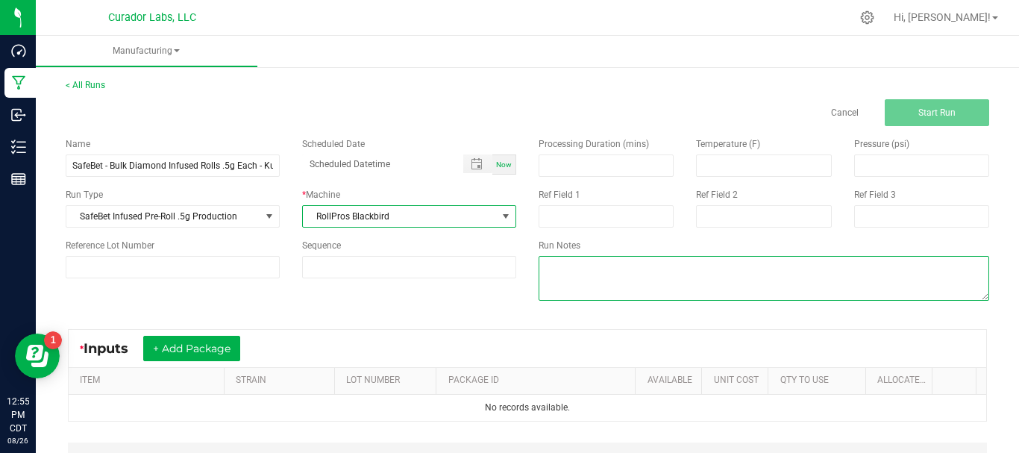
click at [571, 275] on textarea at bounding box center [764, 278] width 451 height 45
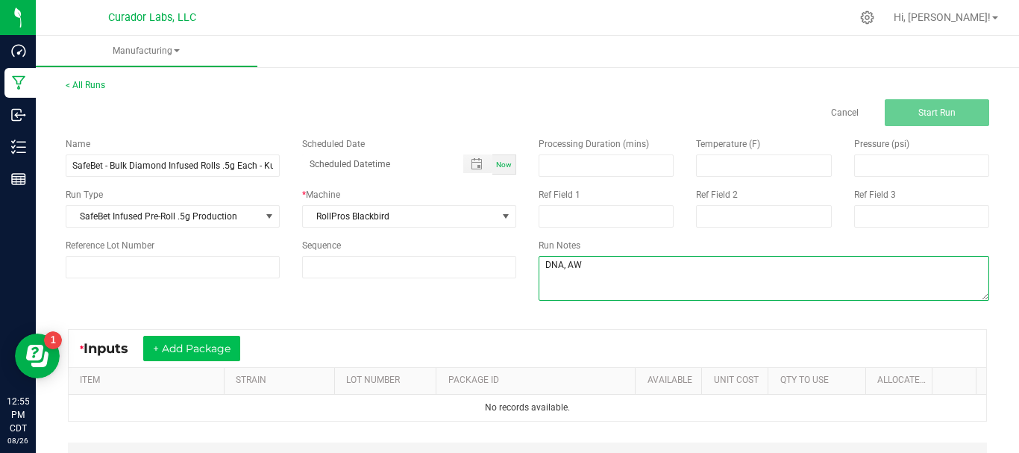
type textarea "DNA, AW"
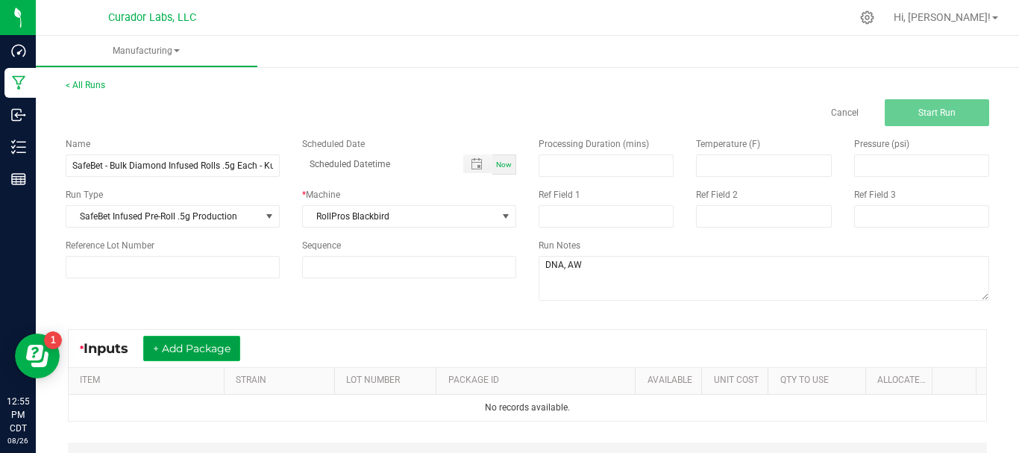
click at [222, 350] on button "+ Add Package" at bounding box center [191, 348] width 97 height 25
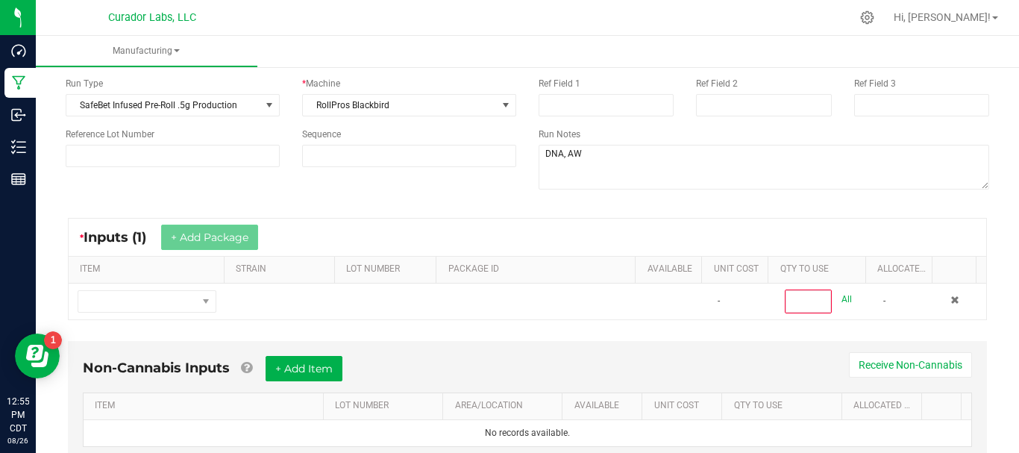
scroll to position [112, 0]
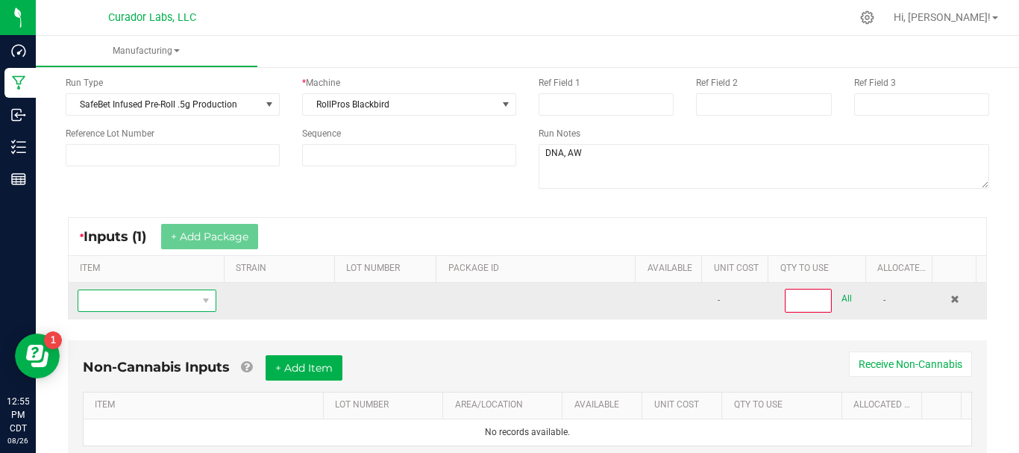
click at [171, 301] on span "NO DATA FOUND" at bounding box center [137, 300] width 119 height 21
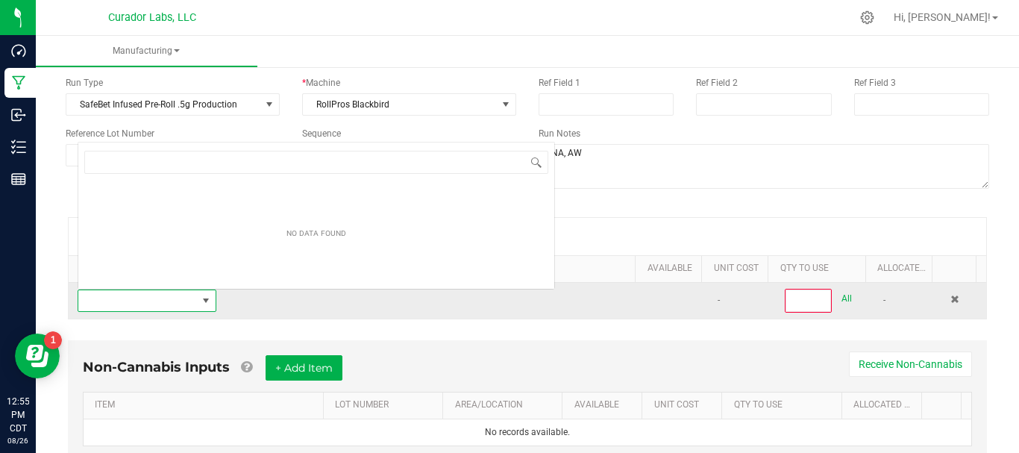
scroll to position [22, 134]
type input "SafeBet - Bulk Diamond Infused Rolls .5g Each - Kush Kabob"
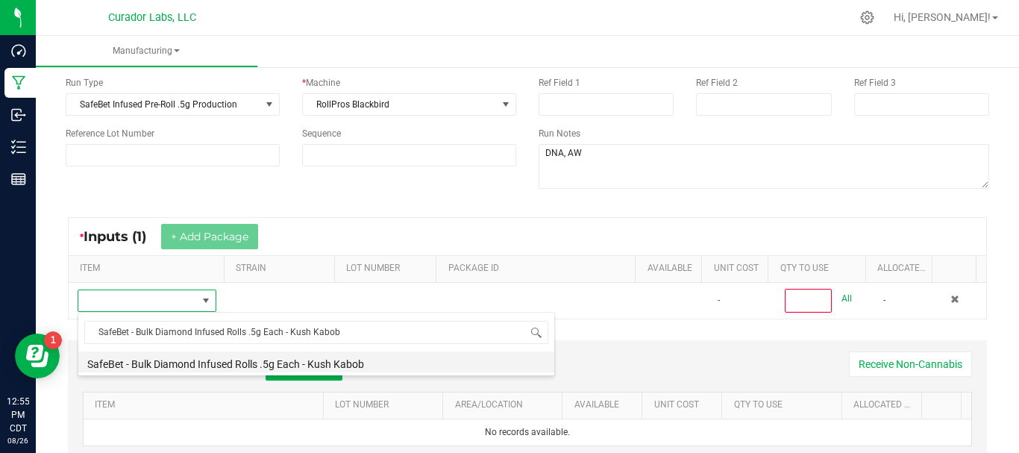
click at [181, 366] on li "SafeBet - Bulk Diamond Infused Rolls .5g Each - Kush Kabob" at bounding box center [316, 361] width 476 height 21
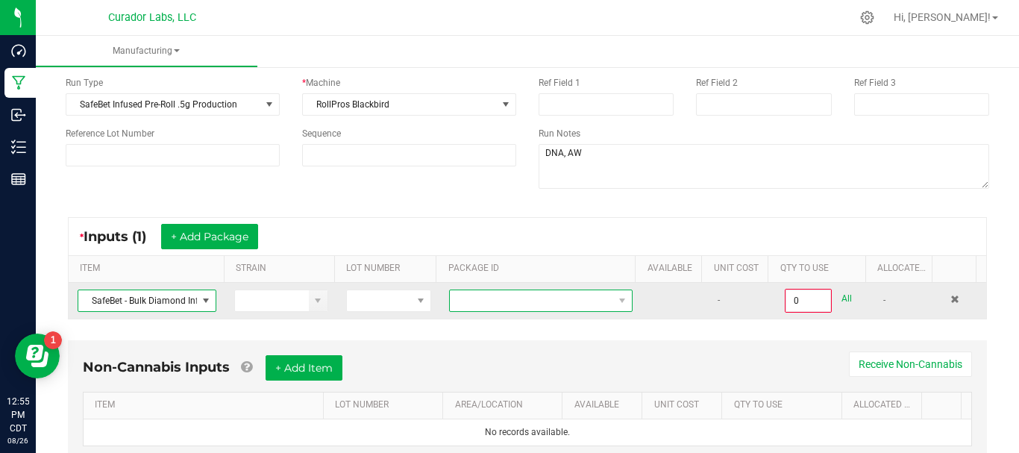
click at [501, 302] on span at bounding box center [531, 300] width 163 height 21
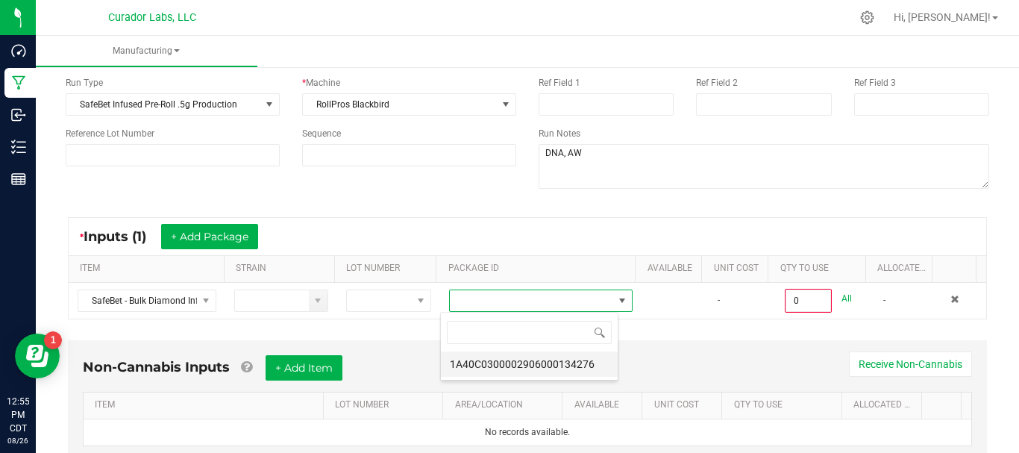
click at [507, 368] on li "1A40C0300002906000134276" at bounding box center [529, 363] width 177 height 25
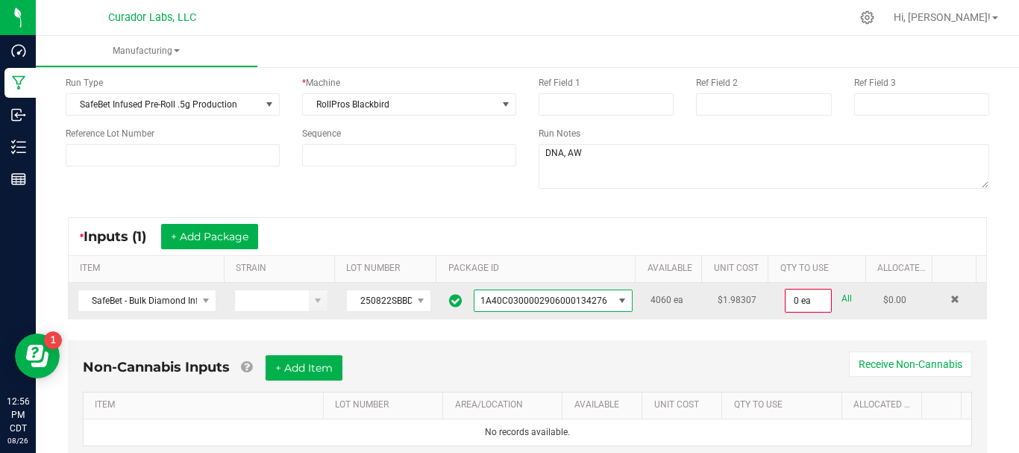
click at [842, 300] on link "All" at bounding box center [847, 299] width 10 height 20
type input "4060 ea"
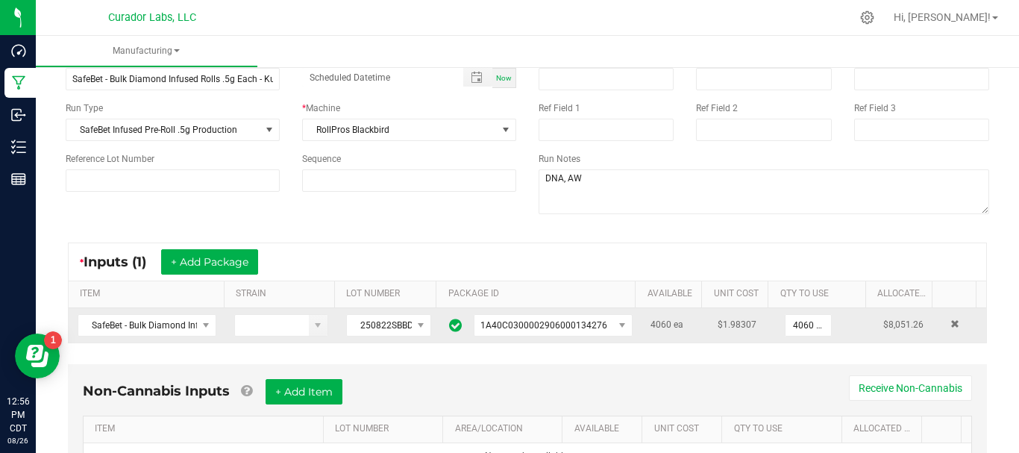
scroll to position [0, 0]
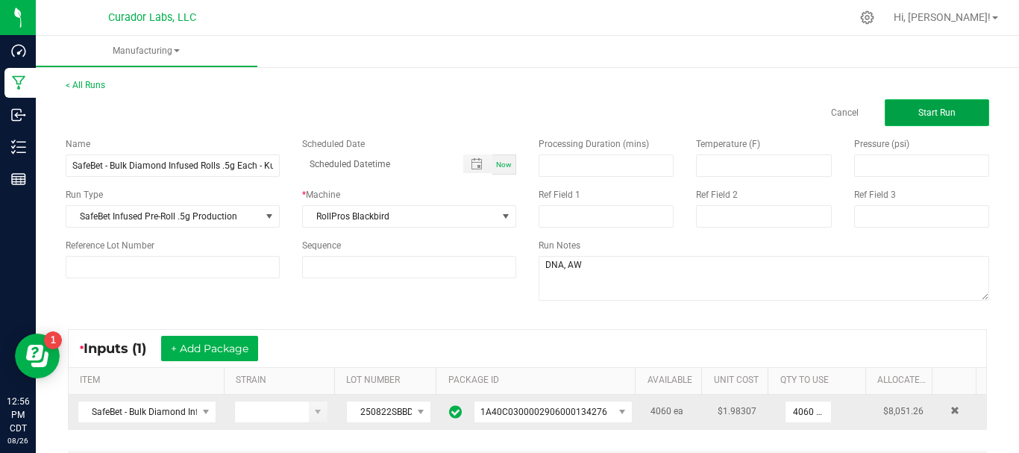
click at [948, 123] on button "Start Run" at bounding box center [937, 112] width 104 height 27
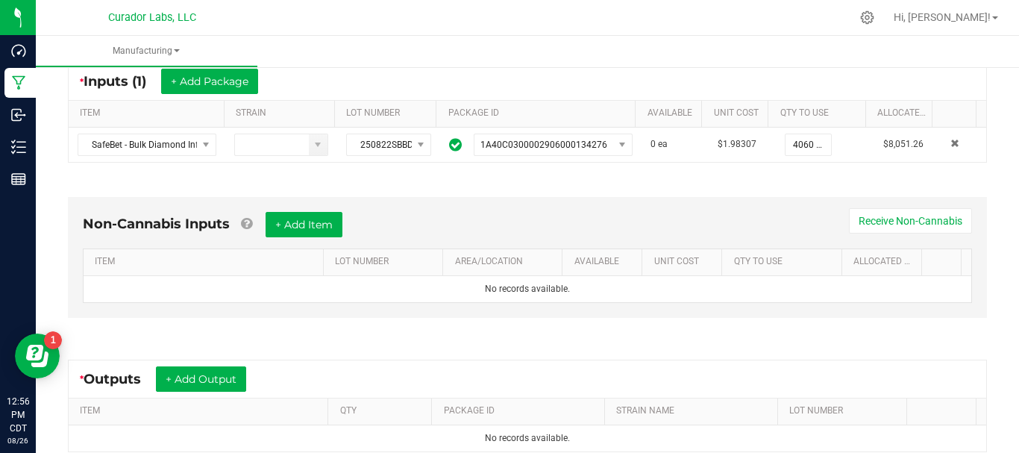
scroll to position [282, 0]
